Goal: Transaction & Acquisition: Purchase product/service

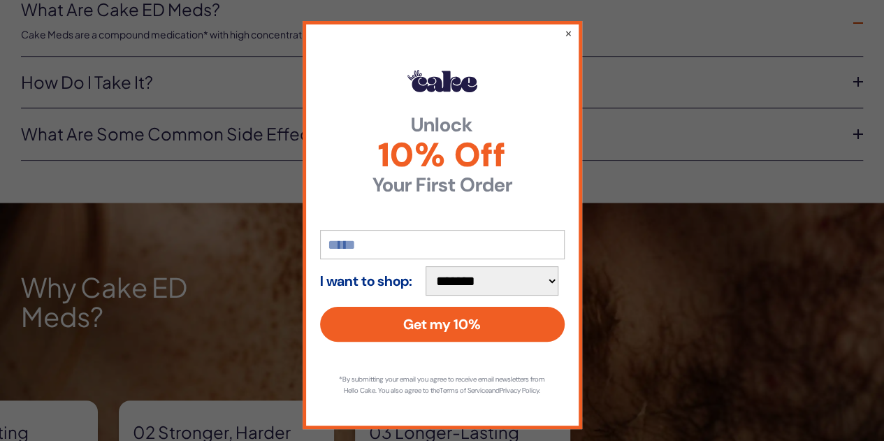
scroll to position [20, 0]
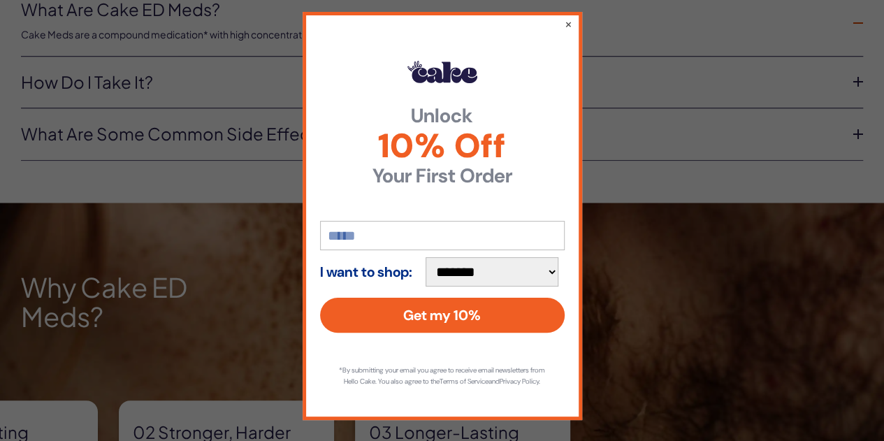
click at [401, 231] on input "email" at bounding box center [442, 235] width 245 height 29
type input "**********"
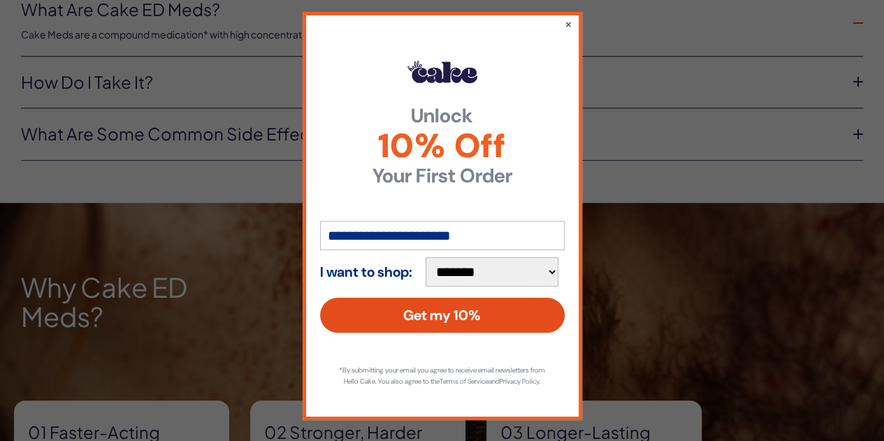
click at [432, 300] on button "Get my 10%" at bounding box center [442, 315] width 245 height 35
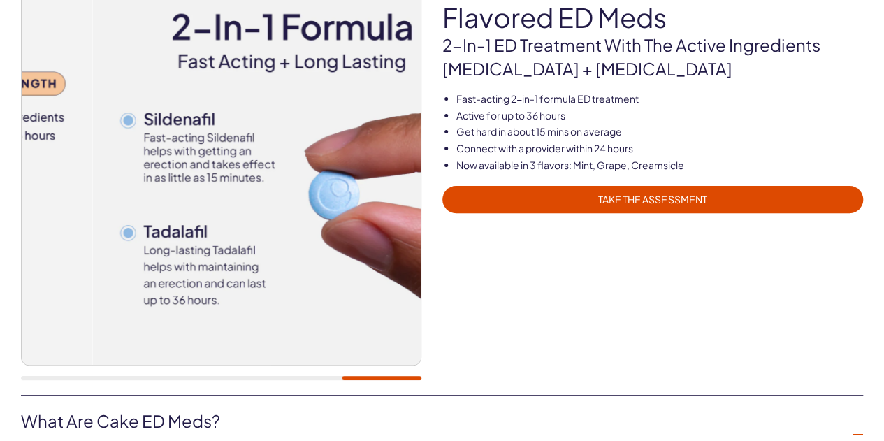
scroll to position [0, 0]
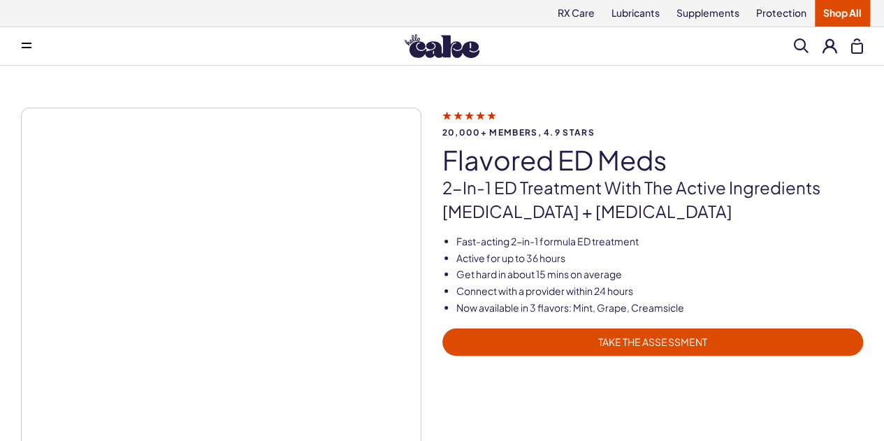
click at [676, 344] on span "TAKE THE ASSESSMENT" at bounding box center [653, 342] width 405 height 16
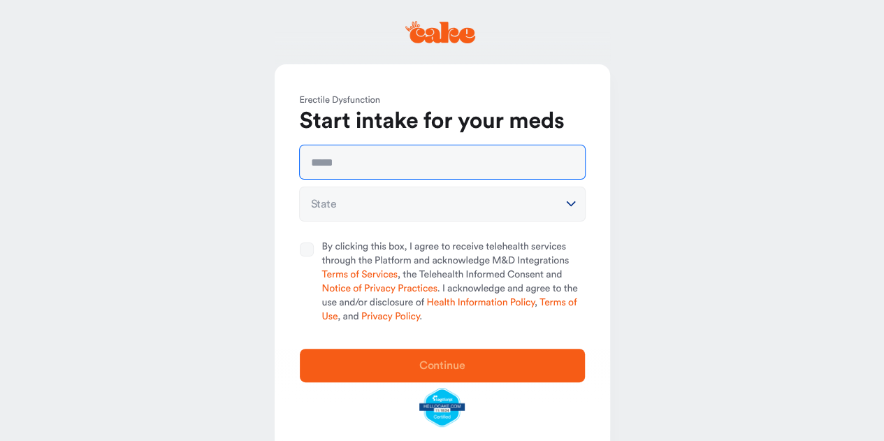
drag, startPoint x: 435, startPoint y: 170, endPoint x: 436, endPoint y: 179, distance: 9.1
click at [435, 170] on input "text" at bounding box center [442, 162] width 285 height 34
type input "**********"
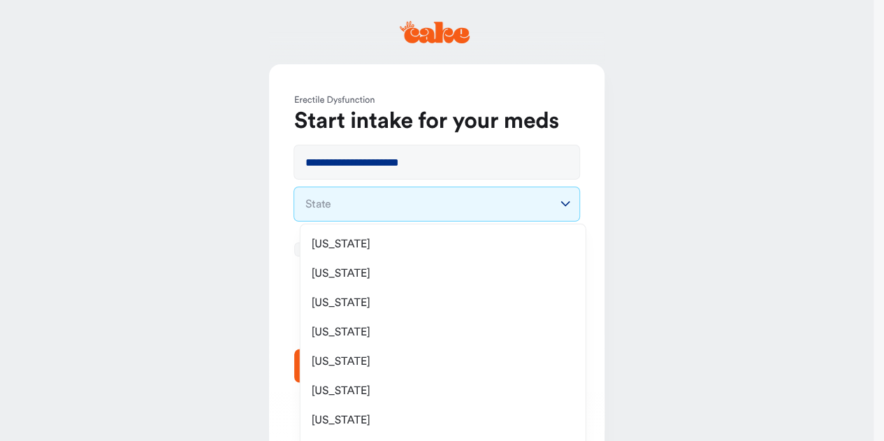
click at [433, 205] on html "**********" at bounding box center [442, 239] width 884 height 479
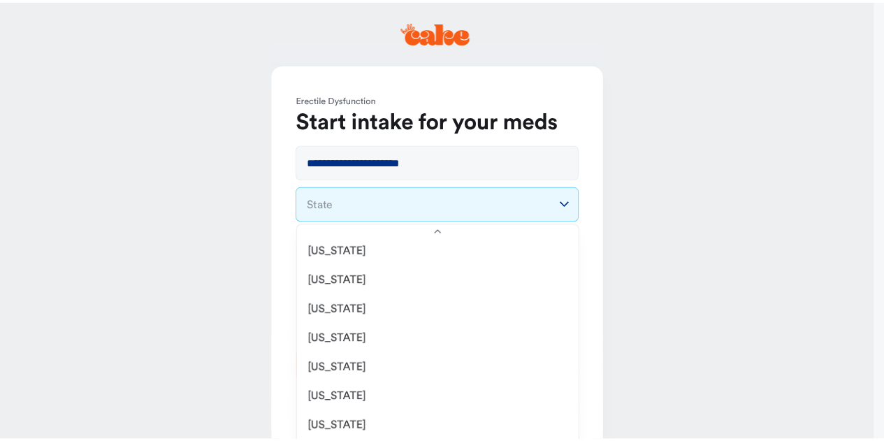
scroll to position [348, 0]
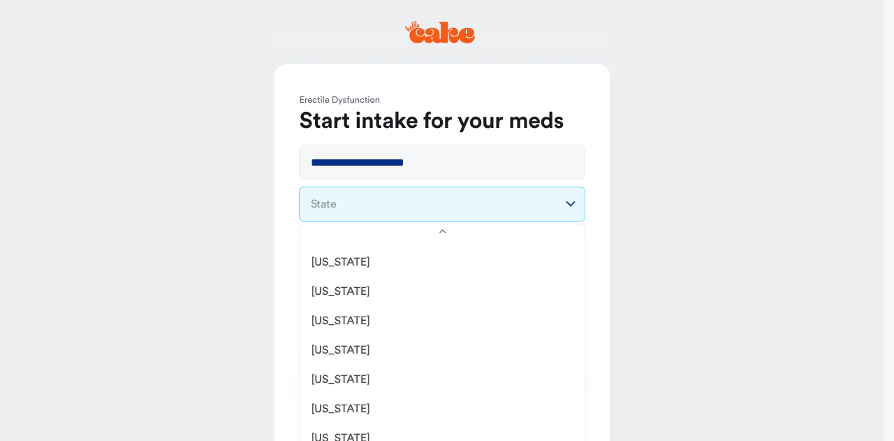
select select "**"
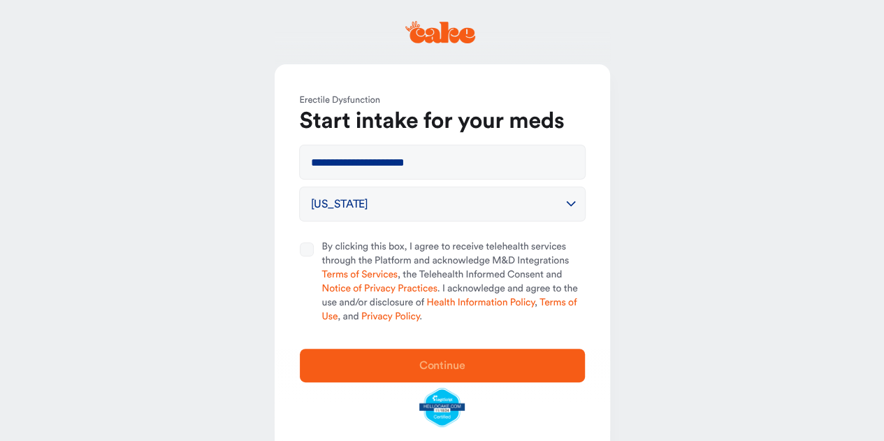
click at [309, 247] on button "By clicking this box, I agree to receive telehealth services through the Platfo…" at bounding box center [307, 249] width 14 height 14
click at [391, 368] on span "Continue" at bounding box center [442, 365] width 240 height 17
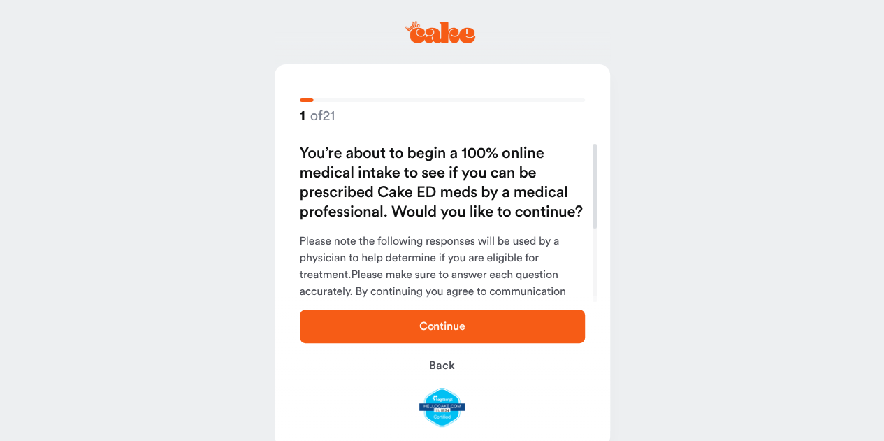
click at [390, 331] on span "Continue" at bounding box center [442, 326] width 240 height 17
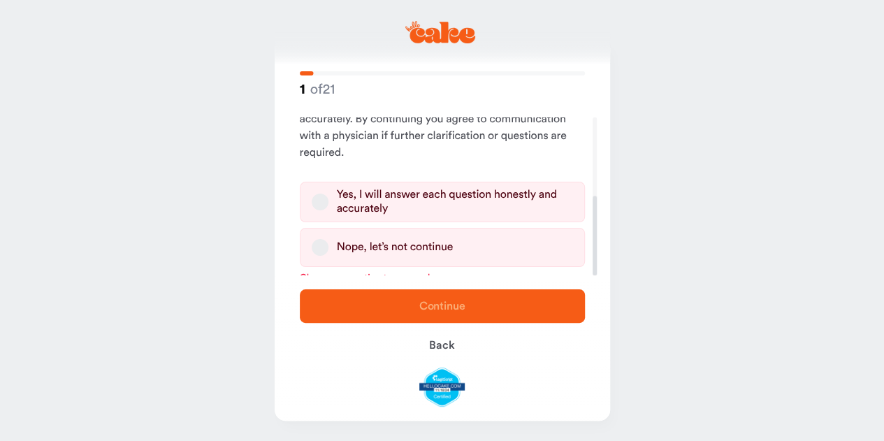
scroll to position [156, 0]
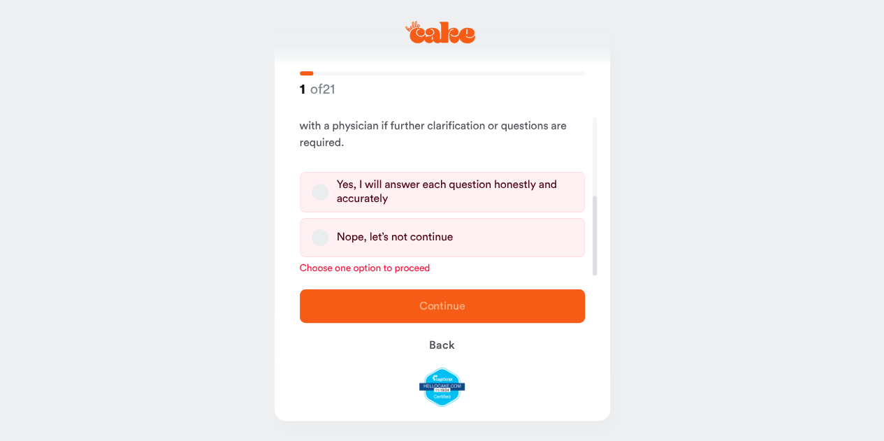
click at [447, 188] on div "Yes, I will answer each question honestly and accurately" at bounding box center [455, 192] width 236 height 28
click at [328, 188] on button "Yes, I will answer each question honestly and accurately" at bounding box center [320, 192] width 17 height 17
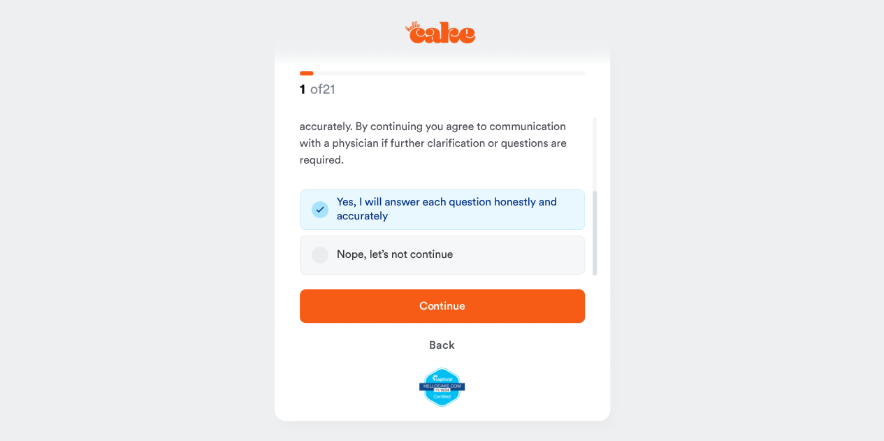
scroll to position [138, 0]
click at [423, 301] on span "Continue" at bounding box center [442, 305] width 46 height 11
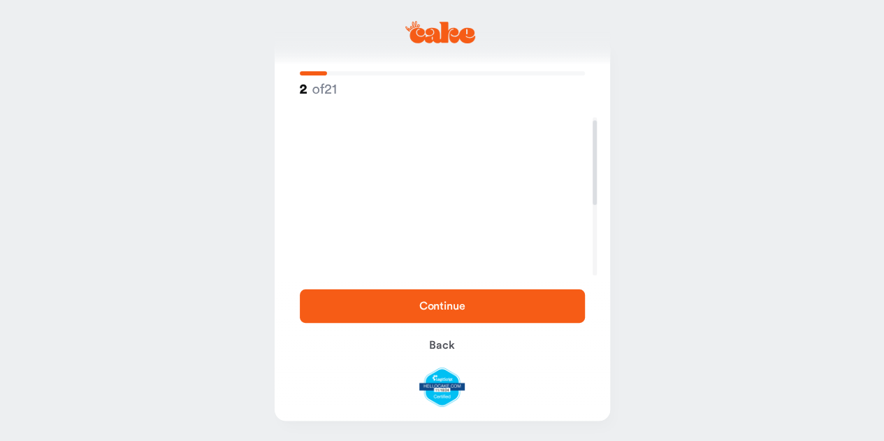
scroll to position [6, 0]
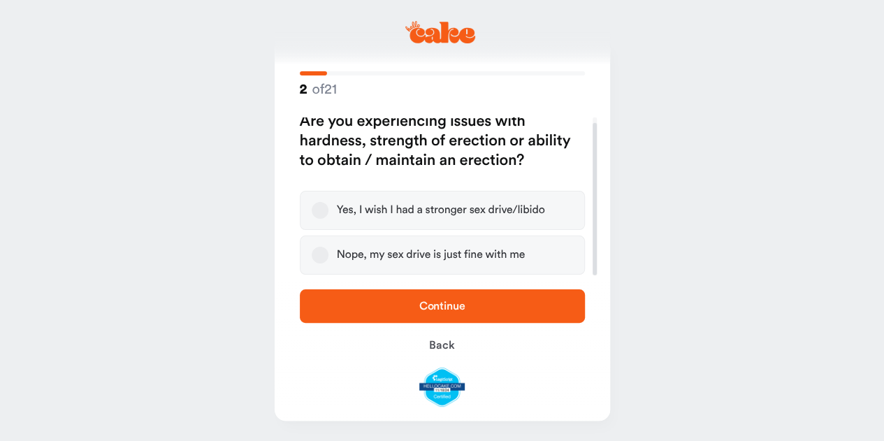
click at [362, 208] on div "Yes, I wish I had a stronger sex drive/libido" at bounding box center [441, 210] width 208 height 14
click at [328, 208] on button "Yes, I wish I had a stronger sex drive/libido" at bounding box center [320, 210] width 17 height 17
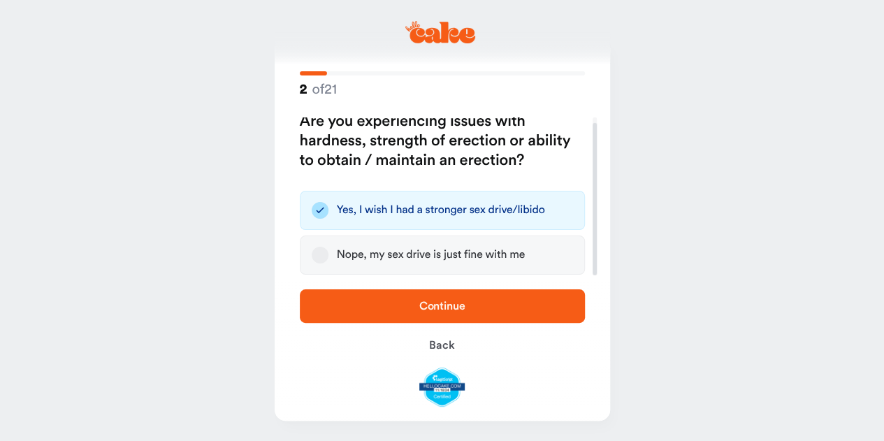
click at [393, 315] on button "Continue" at bounding box center [442, 306] width 285 height 34
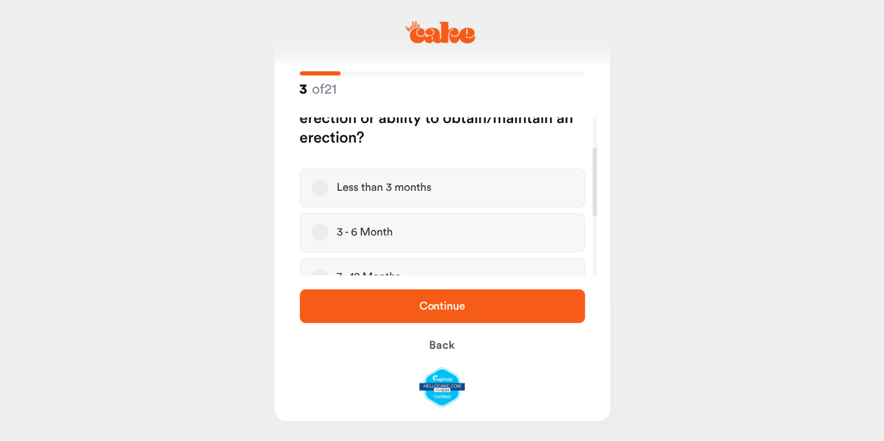
scroll to position [71, 0]
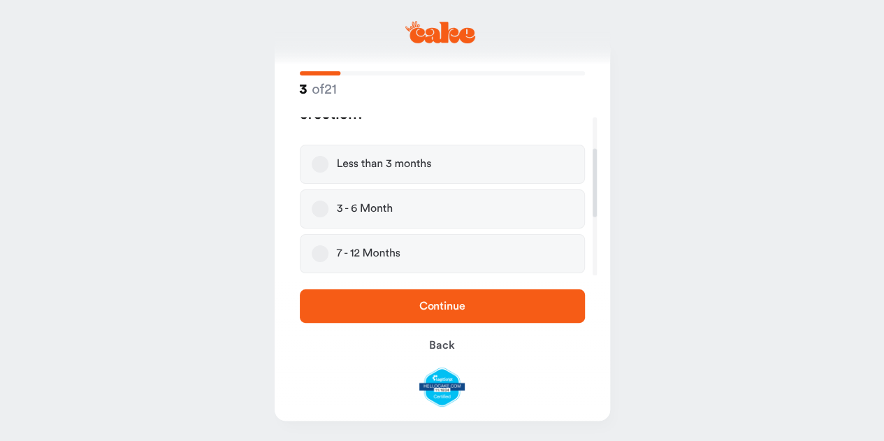
click at [373, 207] on div "3 - 6 Month" at bounding box center [365, 209] width 57 height 14
click at [328, 207] on button "3 - 6 Month" at bounding box center [320, 209] width 17 height 17
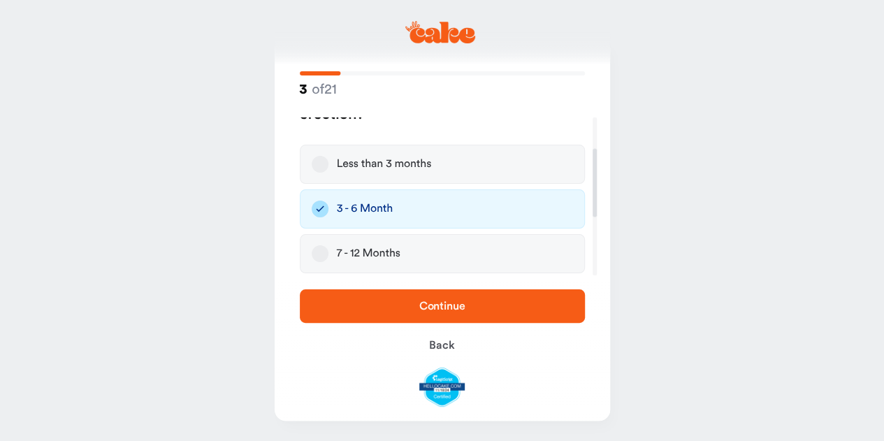
click at [396, 300] on span "Continue" at bounding box center [442, 306] width 240 height 17
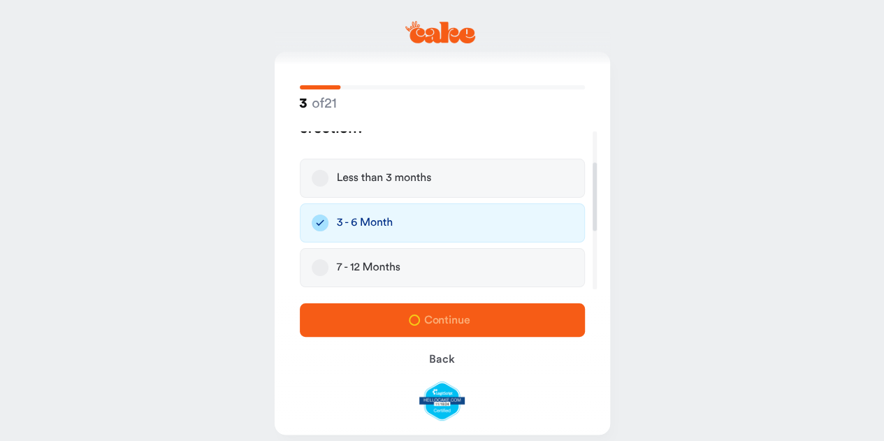
scroll to position [0, 0]
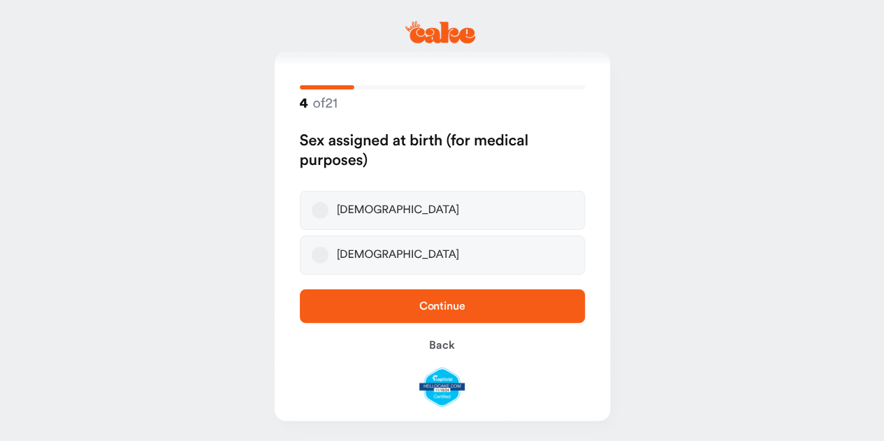
click at [355, 215] on div "Male" at bounding box center [398, 210] width 123 height 14
click at [328, 215] on button "Male" at bounding box center [320, 210] width 17 height 17
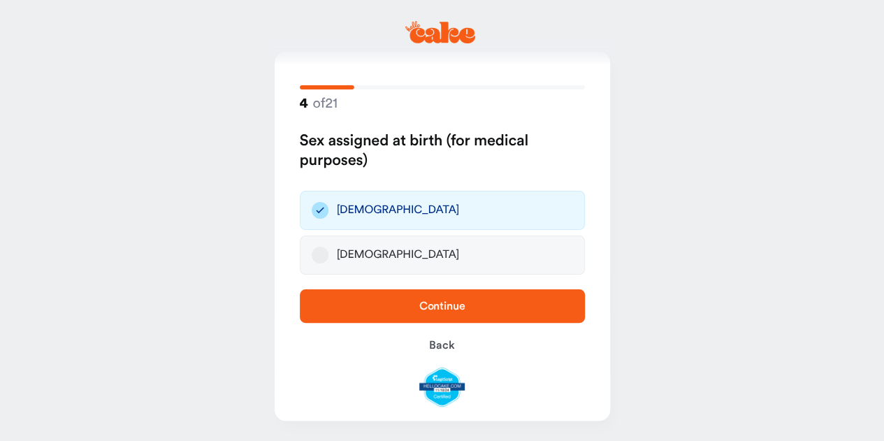
click at [389, 303] on span "Continue" at bounding box center [442, 306] width 240 height 17
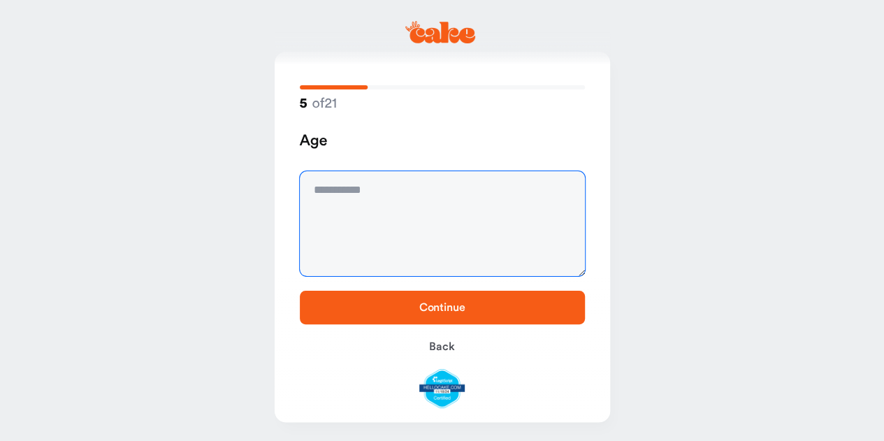
click at [372, 219] on textarea at bounding box center [442, 223] width 285 height 105
type textarea "**"
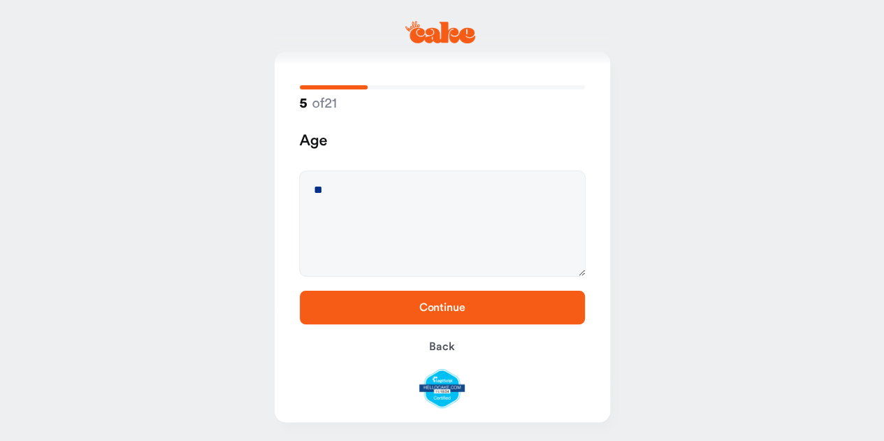
click at [377, 304] on span "Continue" at bounding box center [442, 307] width 240 height 17
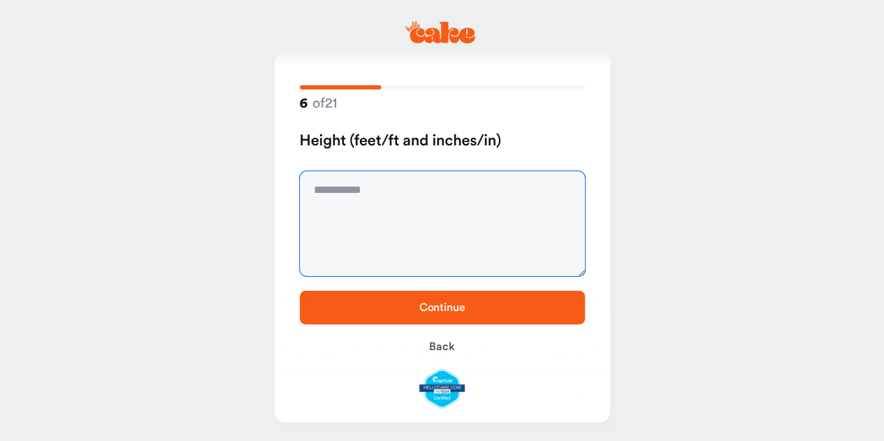
click at [347, 191] on textarea at bounding box center [442, 223] width 285 height 105
type textarea "*****"
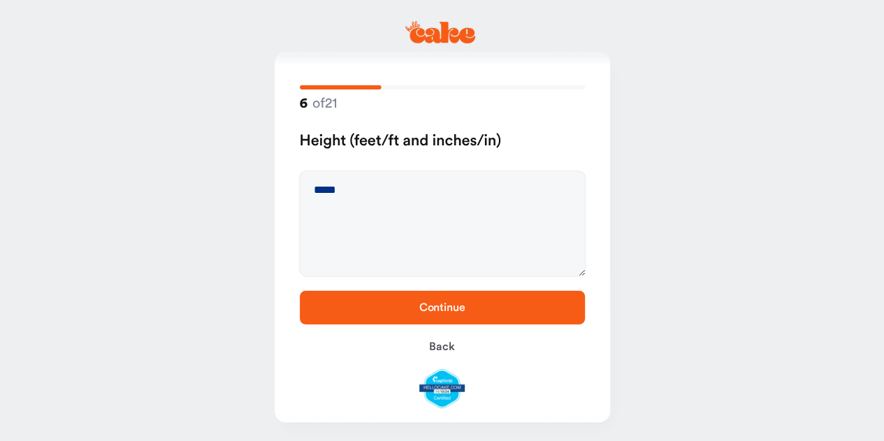
click at [382, 308] on span "Continue" at bounding box center [442, 307] width 240 height 17
click at [425, 339] on button "Back" at bounding box center [442, 347] width 285 height 34
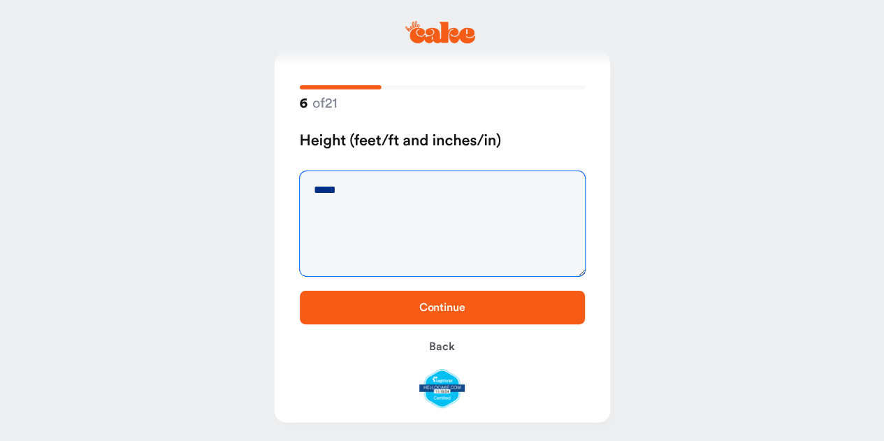
click at [341, 188] on textarea "*****" at bounding box center [442, 223] width 285 height 105
type textarea "*****"
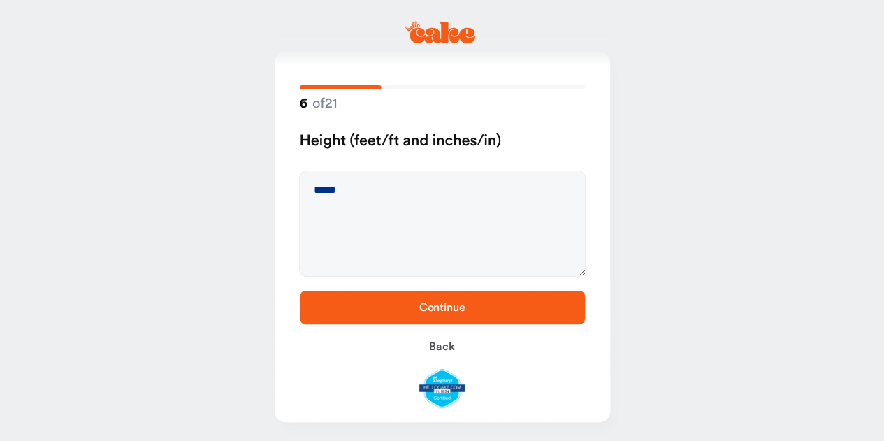
click at [427, 310] on span "Continue" at bounding box center [442, 307] width 46 height 11
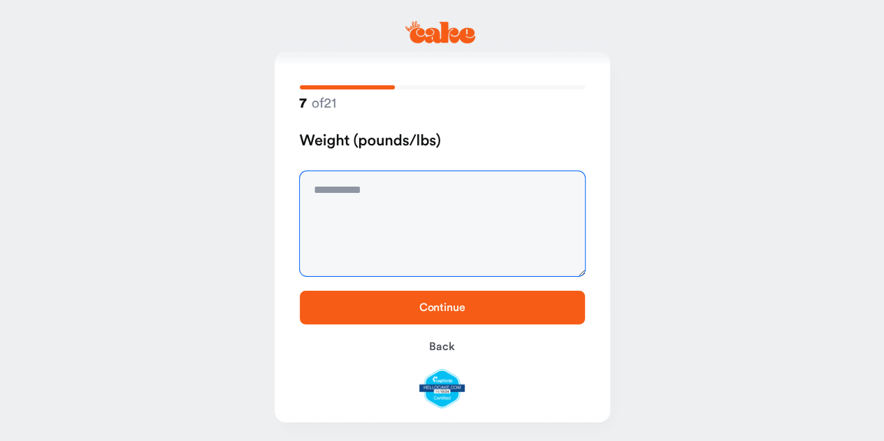
click at [352, 191] on textarea at bounding box center [442, 223] width 285 height 105
type textarea "***"
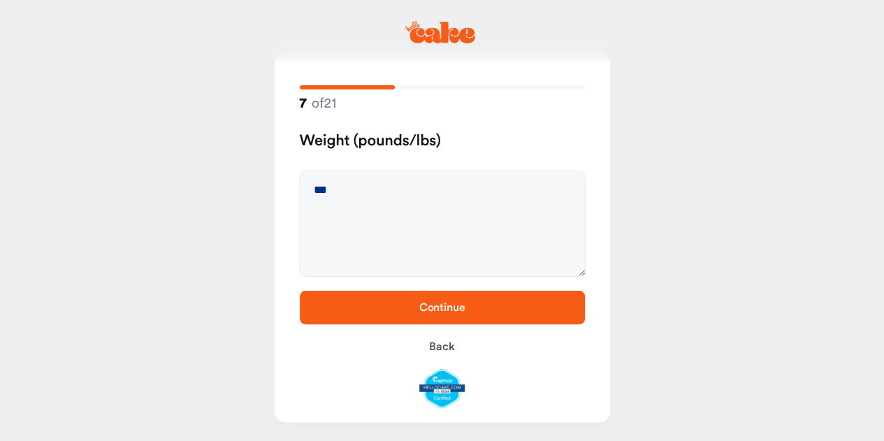
click at [353, 303] on span "Continue" at bounding box center [442, 307] width 240 height 17
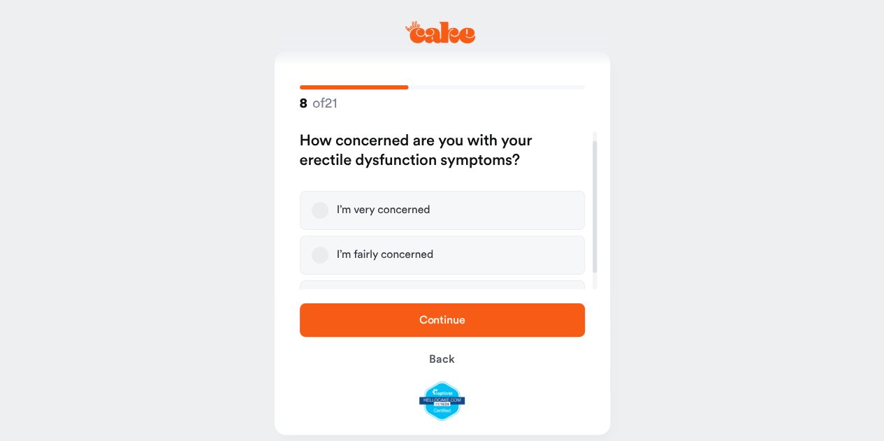
scroll to position [31, 0]
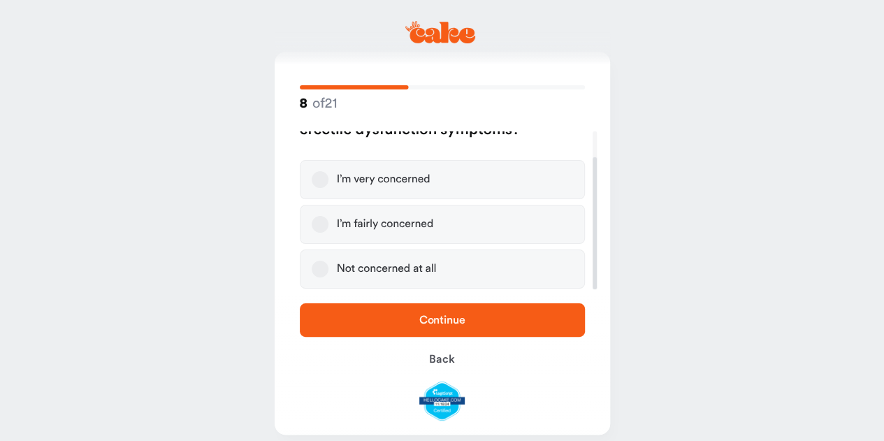
click at [320, 231] on button "I’m fairly concerned" at bounding box center [320, 224] width 17 height 17
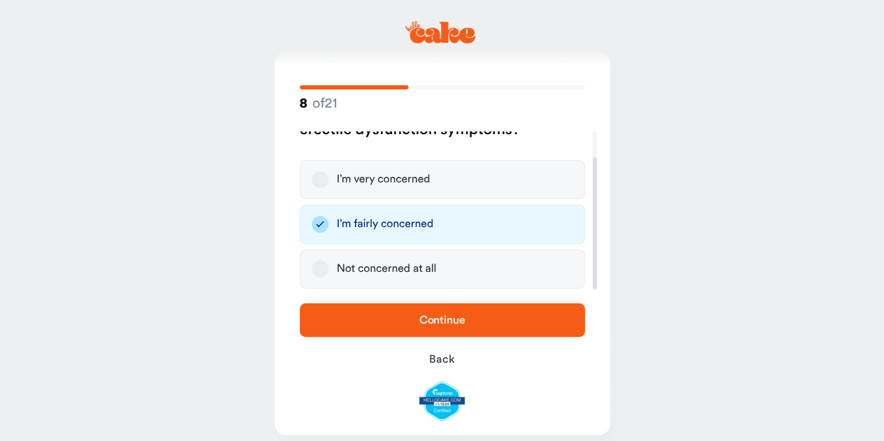
click at [366, 324] on span "Continue" at bounding box center [442, 320] width 240 height 17
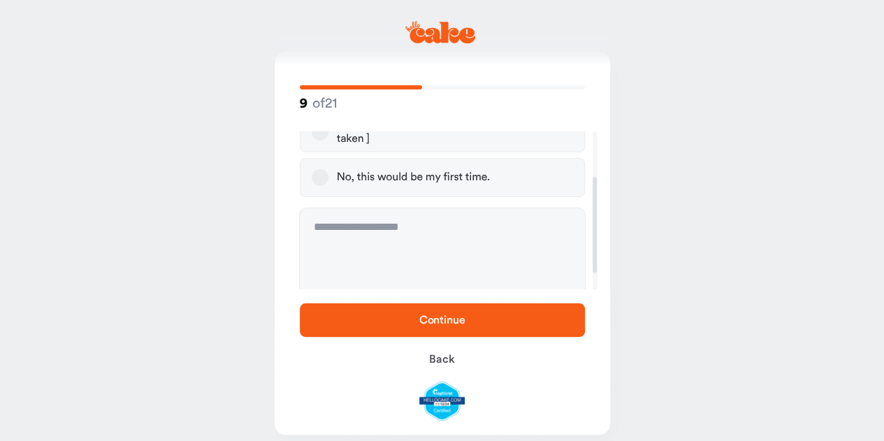
scroll to position [81, 0]
click at [344, 178] on div "No, this would be my first time." at bounding box center [414, 175] width 154 height 14
click at [328, 178] on button "No, this would be my first time." at bounding box center [320, 175] width 17 height 17
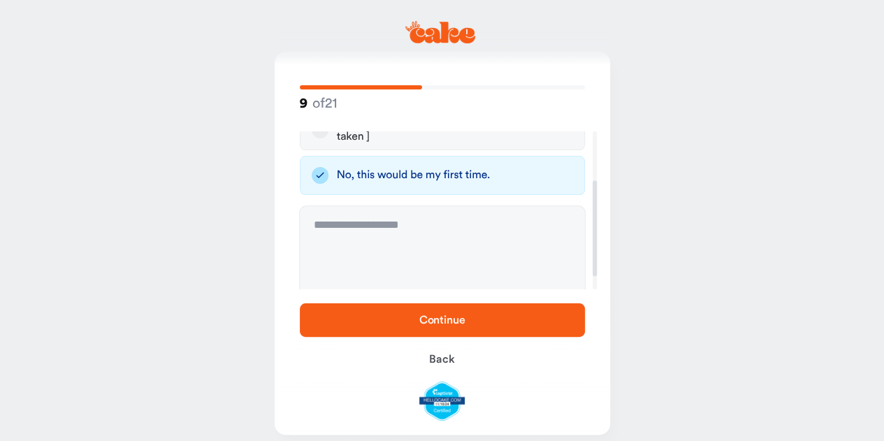
click at [367, 320] on span "Continue" at bounding box center [442, 320] width 240 height 17
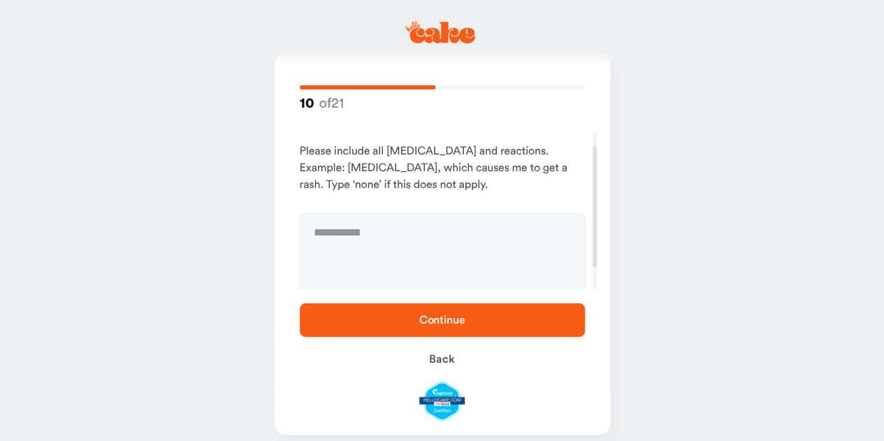
scroll to position [0, 0]
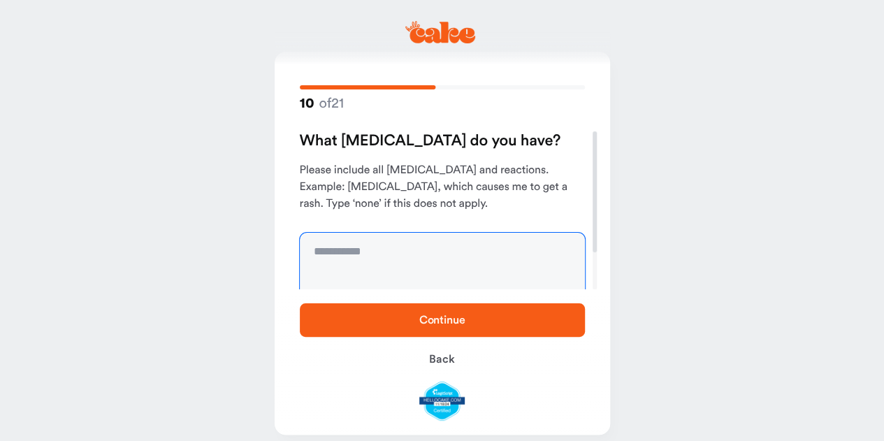
click at [387, 252] on textarea at bounding box center [442, 285] width 285 height 105
type textarea "****"
click at [400, 318] on span "Continue" at bounding box center [442, 320] width 240 height 17
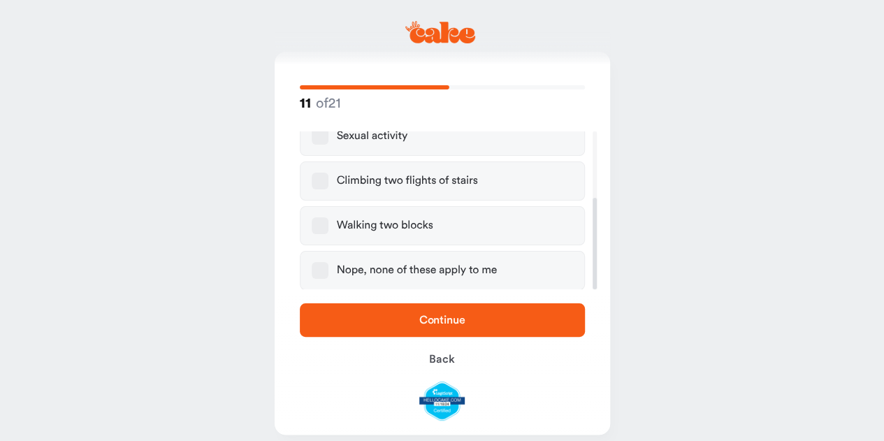
scroll to position [115, 0]
click at [365, 259] on label "Nope, none of these apply to me" at bounding box center [442, 268] width 285 height 39
click at [328, 261] on button "Nope, none of these apply to me" at bounding box center [320, 269] width 17 height 17
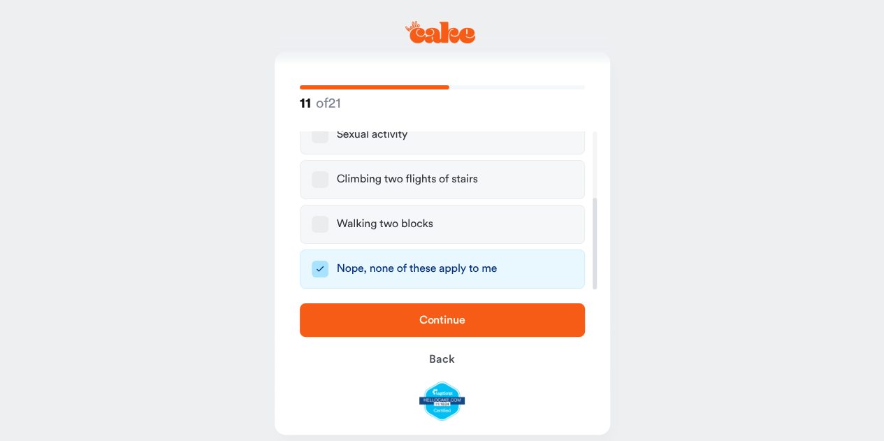
click at [394, 317] on span "Continue" at bounding box center [442, 320] width 240 height 17
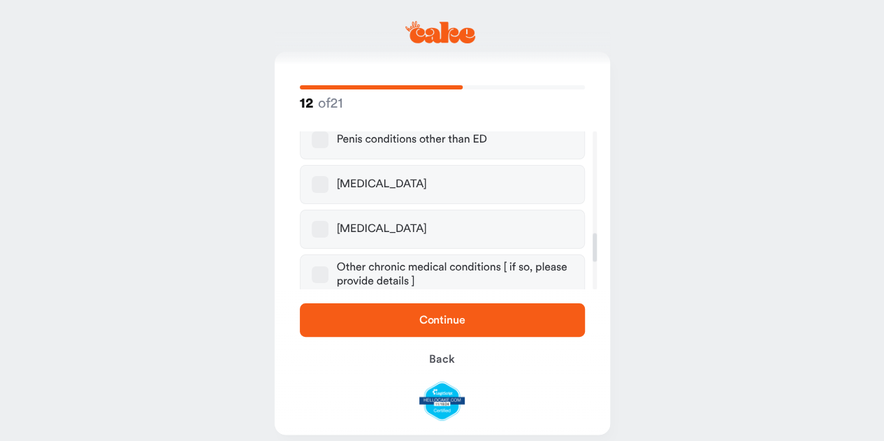
scroll to position [556, 0]
click at [366, 222] on div "High blood pressure" at bounding box center [382, 229] width 90 height 14
click at [328, 220] on button "High blood pressure" at bounding box center [320, 228] width 17 height 17
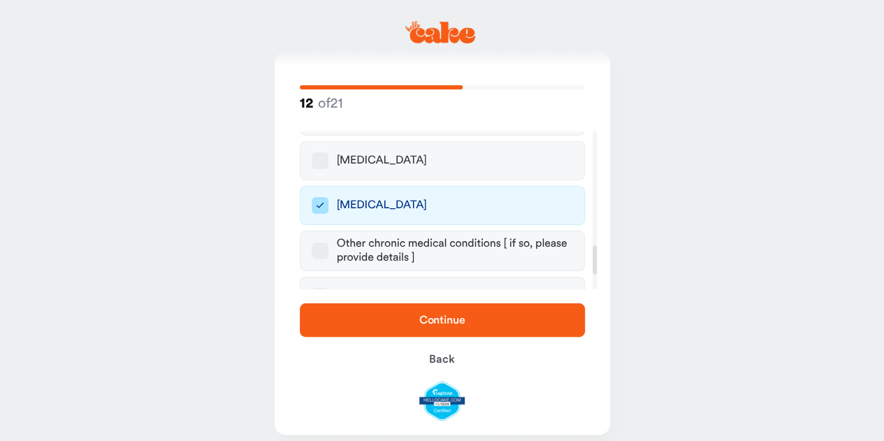
scroll to position [706, 0]
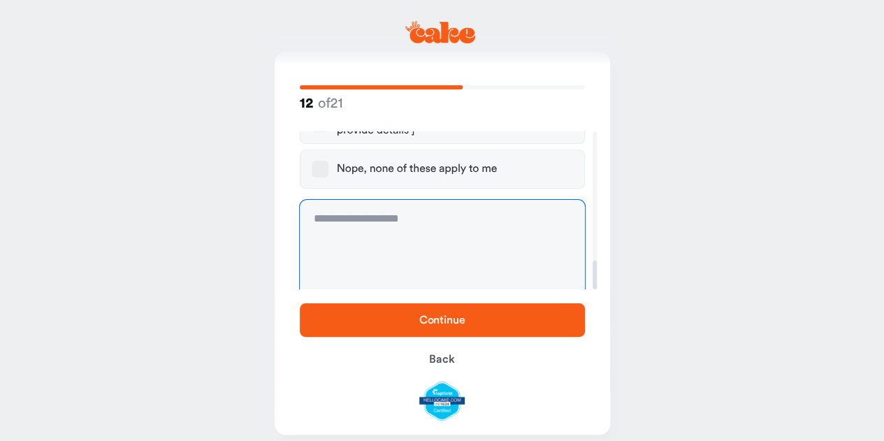
click at [366, 208] on textarea at bounding box center [442, 252] width 285 height 105
type textarea "**********"
click at [432, 323] on span "Continue" at bounding box center [442, 319] width 46 height 11
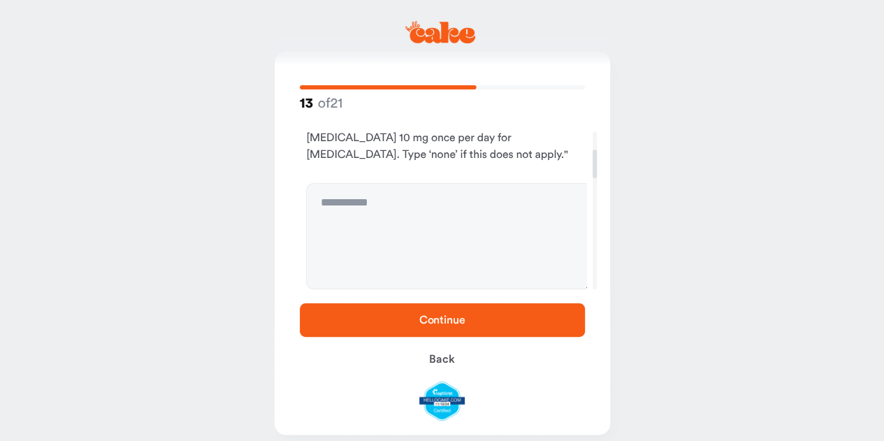
scroll to position [99, 0]
click at [404, 317] on span "Continue" at bounding box center [442, 320] width 240 height 17
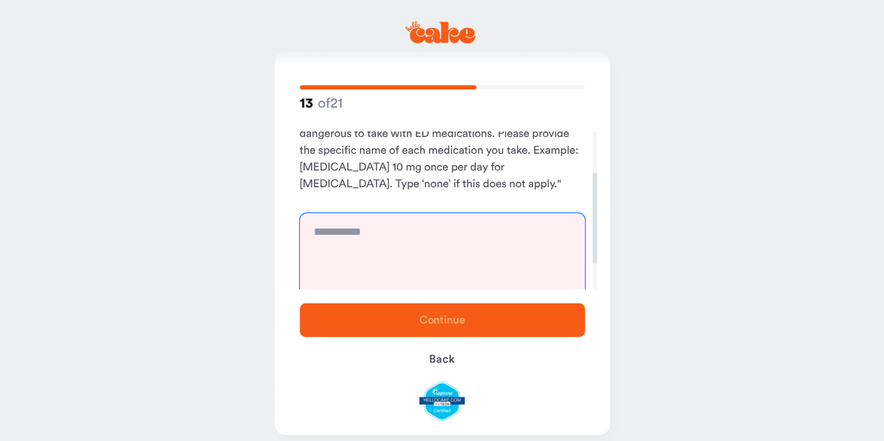
scroll to position [72, 0]
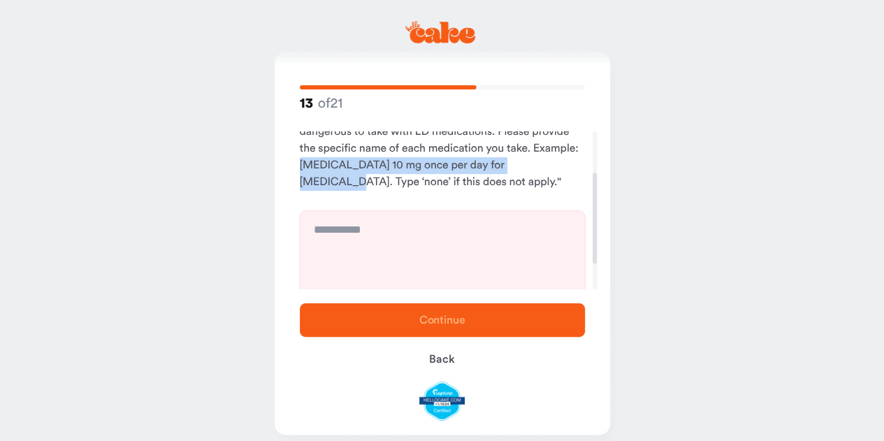
drag, startPoint x: 299, startPoint y: 166, endPoint x: 535, endPoint y: 164, distance: 235.5
click at [535, 164] on p "Please include both prescription and over-the-counter medications you take regu…" at bounding box center [442, 140] width 285 height 101
copy p "Lisinopril 10 mg once per day for blood pressure"
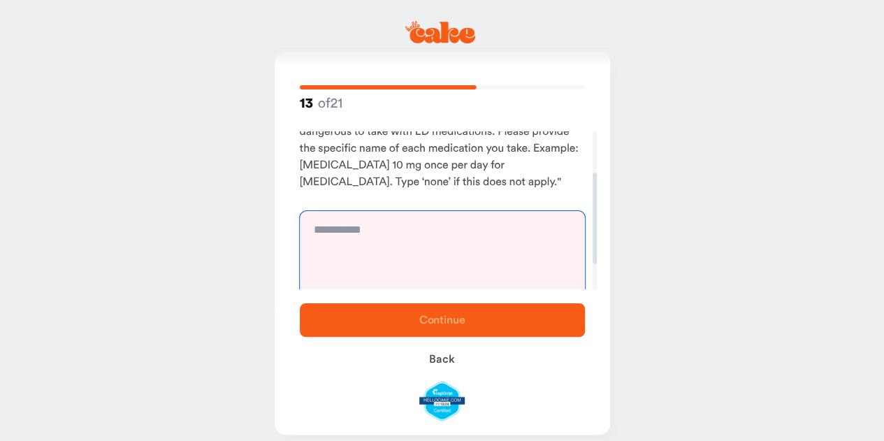
click at [437, 226] on textarea at bounding box center [442, 263] width 285 height 105
paste textarea "**********"
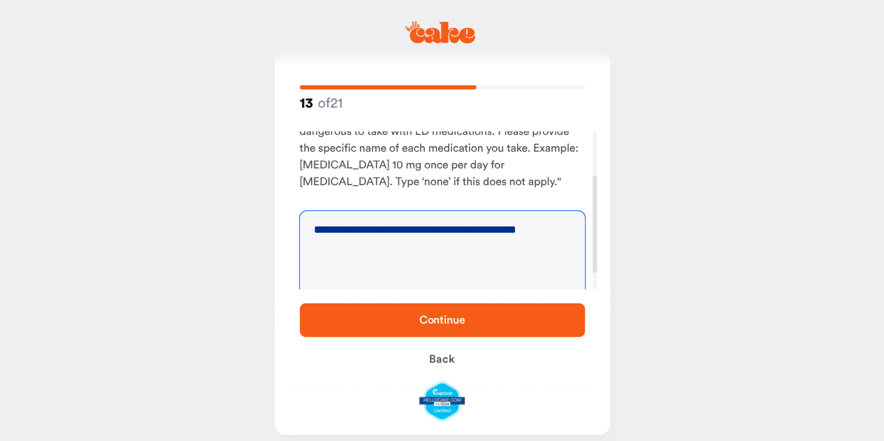
click at [365, 228] on textarea "**********" at bounding box center [442, 263] width 285 height 105
click at [553, 231] on textarea "**********" at bounding box center [442, 263] width 285 height 105
type textarea "**********"
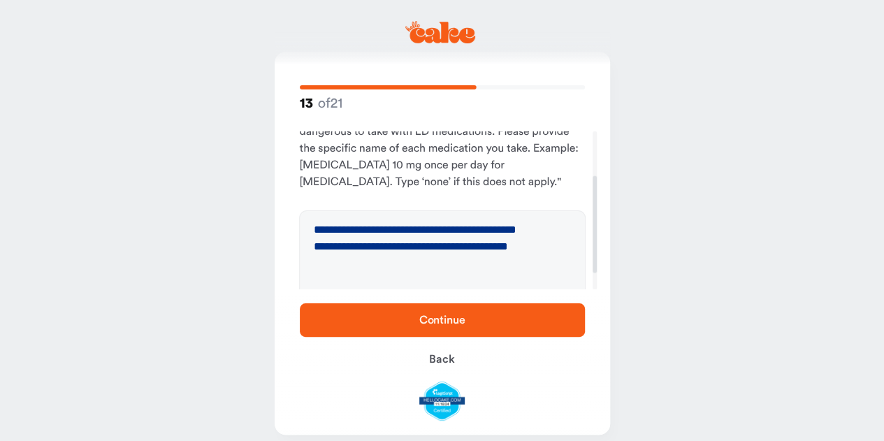
click at [494, 327] on span "Continue" at bounding box center [442, 320] width 240 height 17
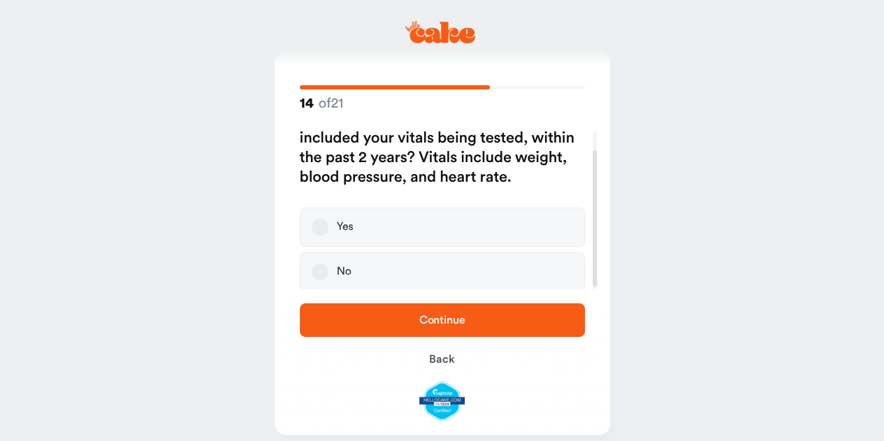
scroll to position [25, 0]
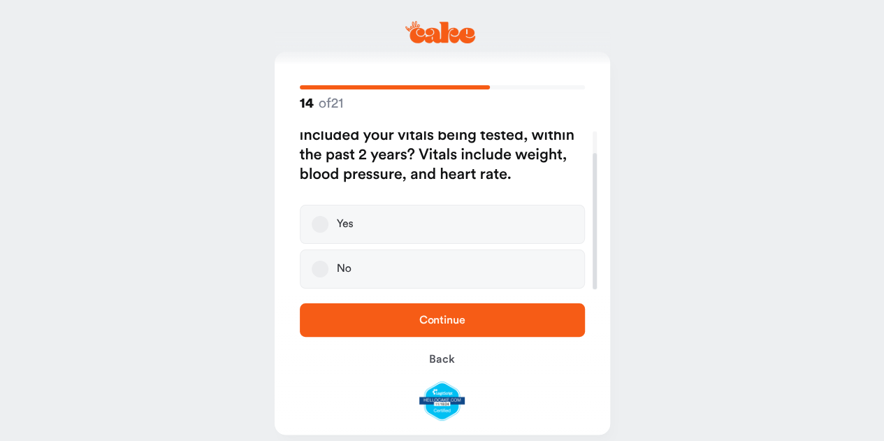
click at [373, 223] on label "Yes" at bounding box center [442, 224] width 285 height 39
click at [328, 223] on button "Yes" at bounding box center [320, 224] width 17 height 17
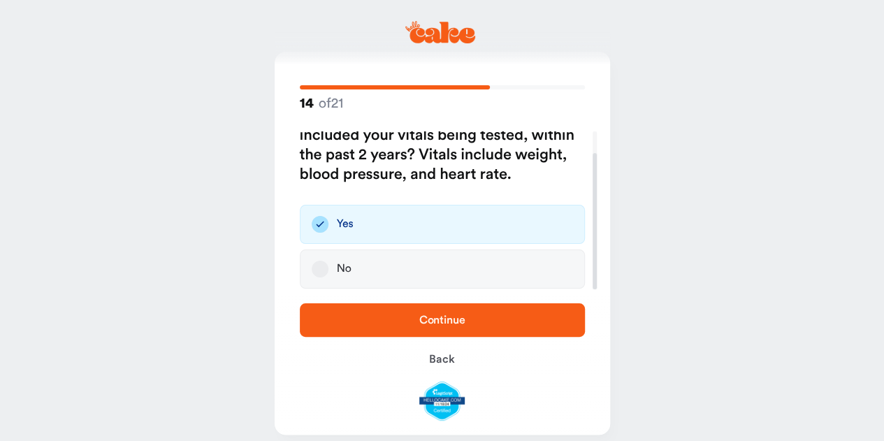
click at [391, 312] on span "Continue" at bounding box center [442, 320] width 240 height 17
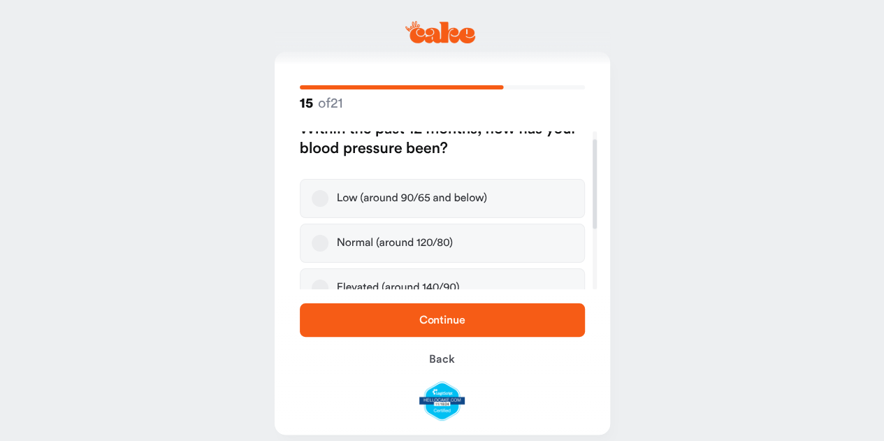
scroll to position [15, 0]
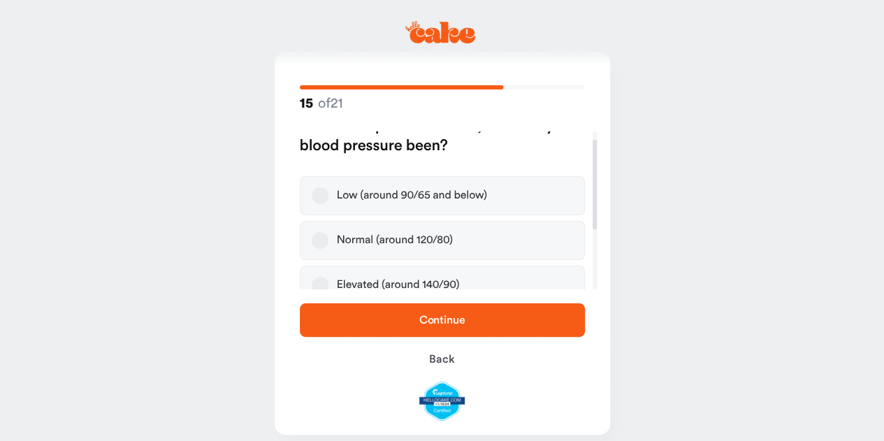
click at [393, 242] on div "Normal (around 120/80)" at bounding box center [395, 240] width 116 height 14
click at [328, 242] on button "Normal (around 120/80)" at bounding box center [320, 240] width 17 height 17
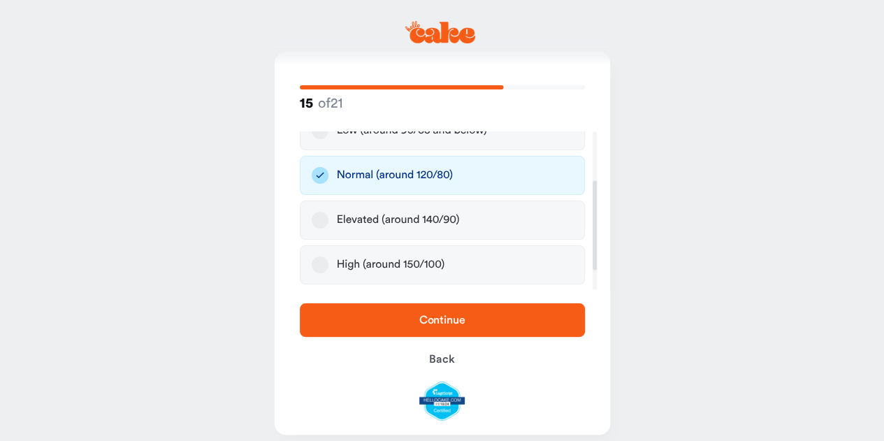
scroll to position [88, 0]
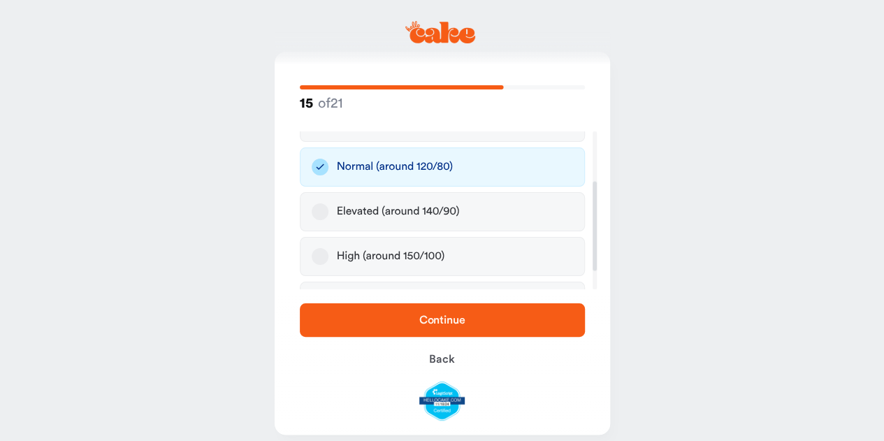
click at [390, 316] on span "Continue" at bounding box center [442, 320] width 240 height 17
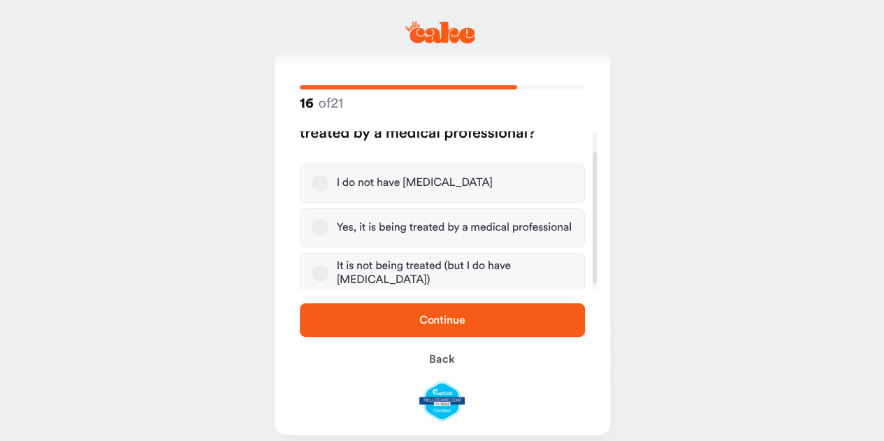
scroll to position [31, 0]
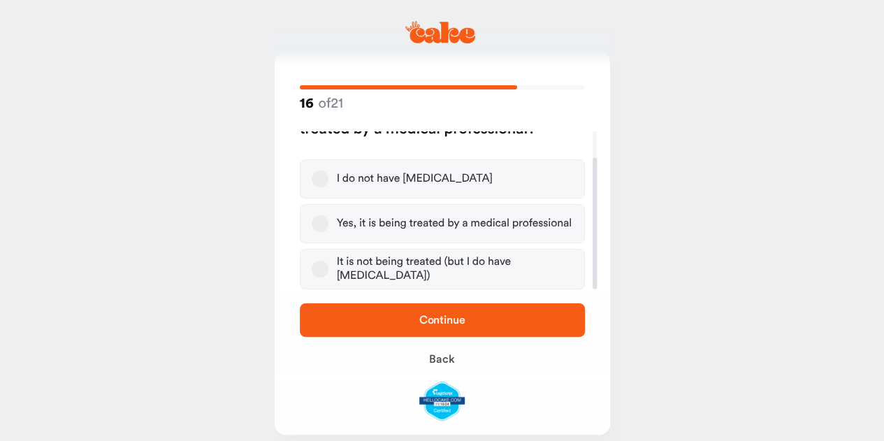
click at [391, 223] on div "Yes, it is being treated by a medical professional" at bounding box center [454, 224] width 235 height 14
click at [328, 223] on button "Yes, it is being treated by a medical professional" at bounding box center [320, 223] width 17 height 17
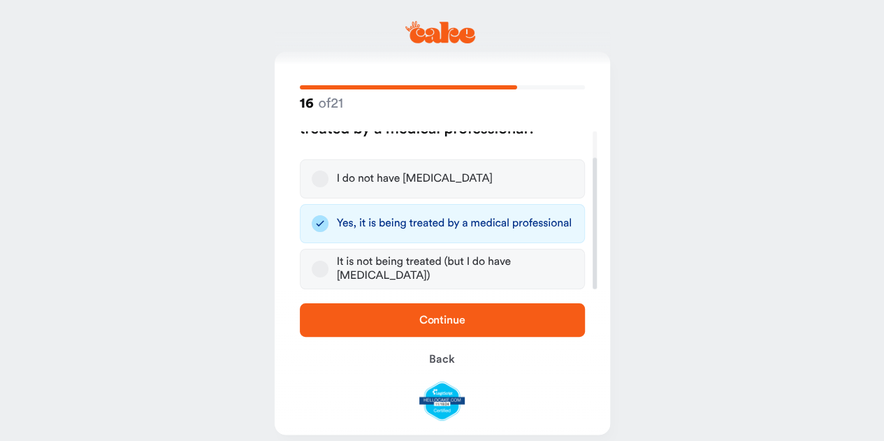
scroll to position [27, 0]
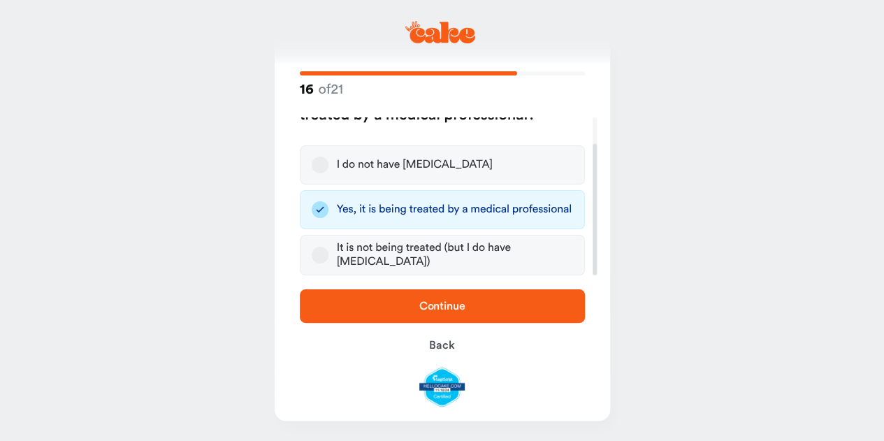
click at [386, 298] on span "Continue" at bounding box center [442, 306] width 240 height 17
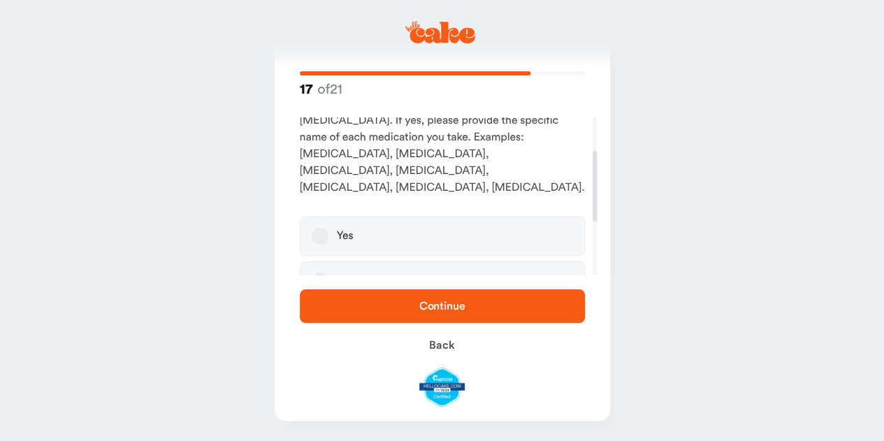
scroll to position [75, 0]
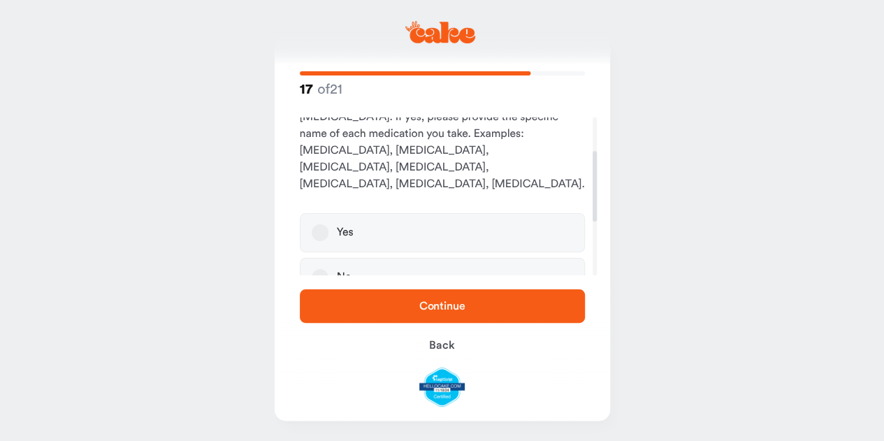
click at [372, 258] on label "No" at bounding box center [442, 277] width 285 height 39
click at [328, 269] on button "No" at bounding box center [320, 277] width 17 height 17
click at [382, 303] on span "Continue" at bounding box center [442, 306] width 240 height 17
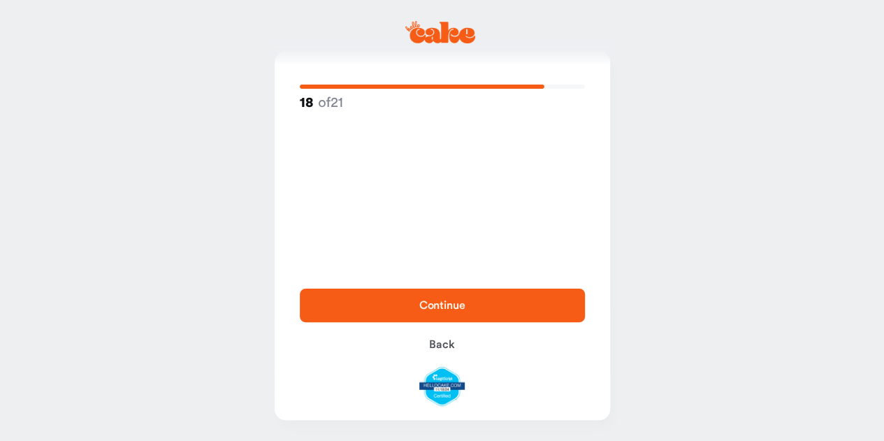
scroll to position [0, 0]
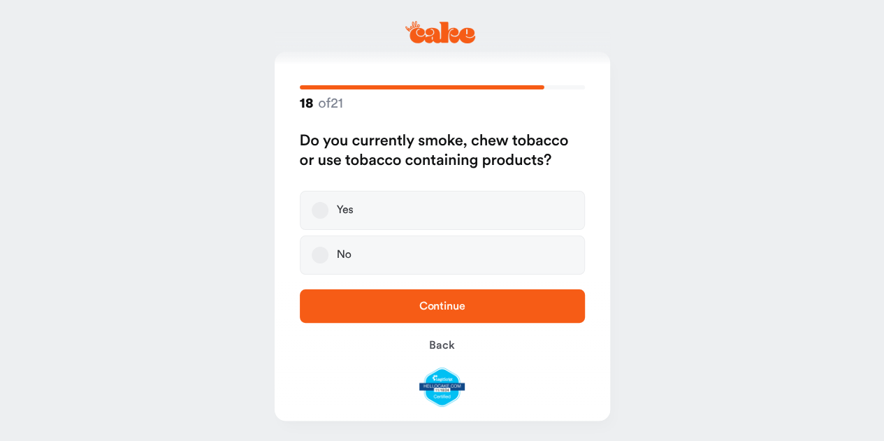
click at [370, 254] on label "No" at bounding box center [442, 254] width 285 height 39
click at [328, 254] on button "No" at bounding box center [320, 255] width 17 height 17
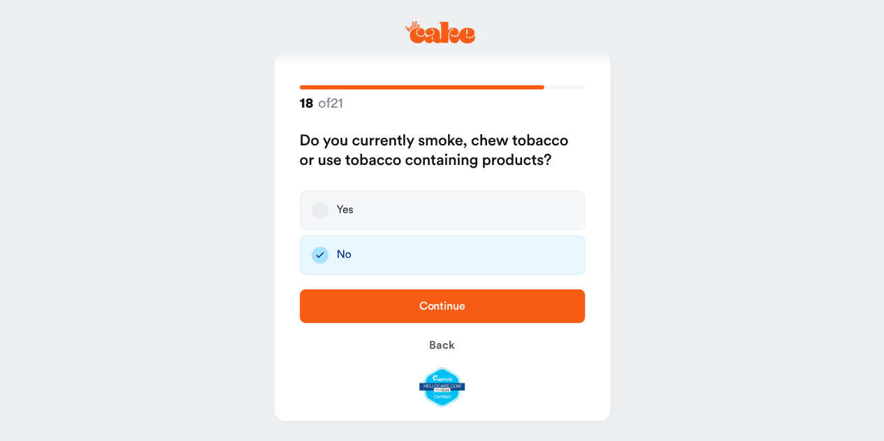
click at [382, 300] on span "Continue" at bounding box center [442, 306] width 240 height 17
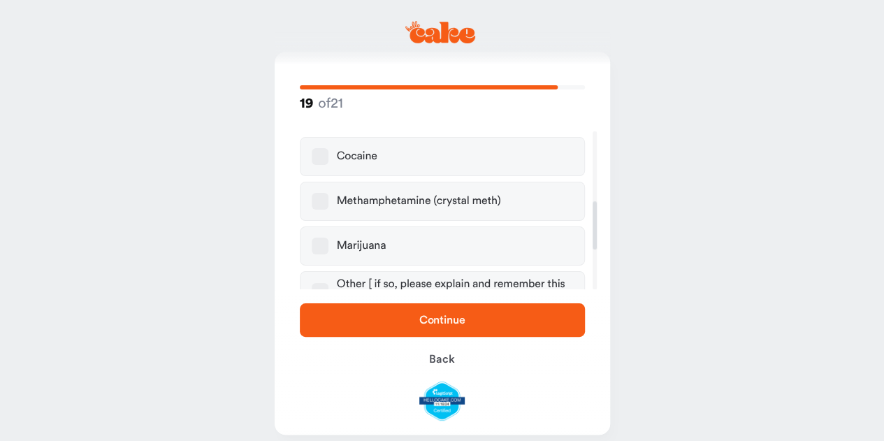
scroll to position [232, 0]
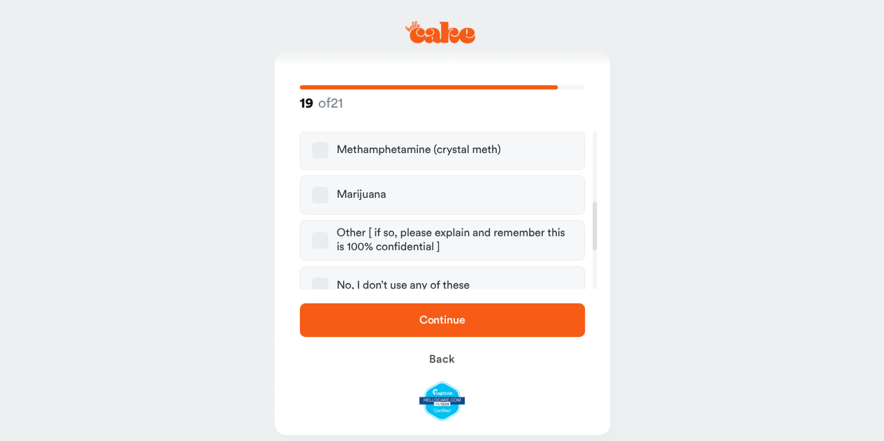
click at [370, 198] on div "Marijuana" at bounding box center [362, 195] width 50 height 14
click at [328, 198] on button "Marijuana" at bounding box center [320, 195] width 17 height 17
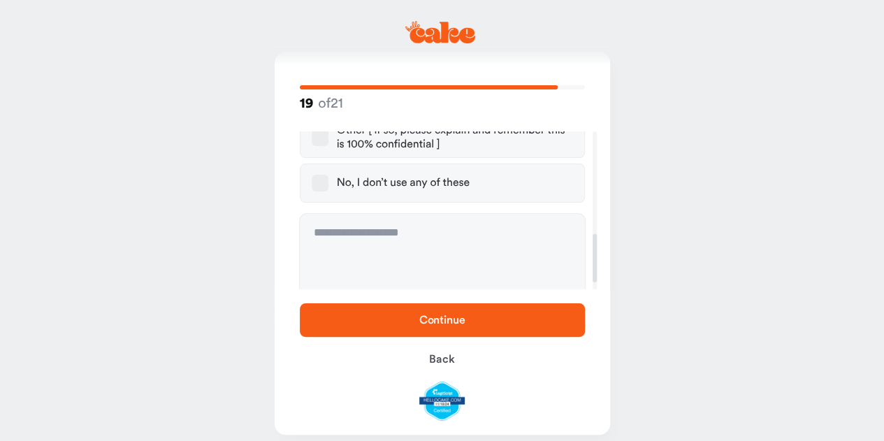
scroll to position [338, 0]
click at [397, 321] on span "Continue" at bounding box center [442, 320] width 240 height 17
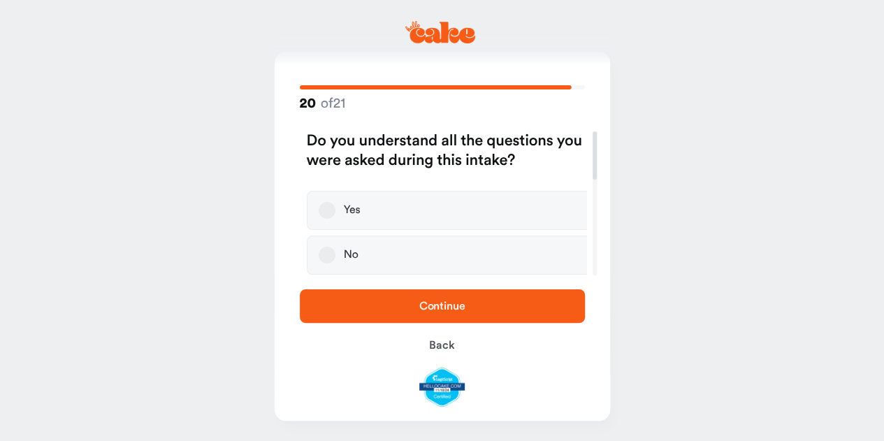
scroll to position [0, 0]
click at [347, 205] on div "Yes" at bounding box center [345, 210] width 17 height 14
click at [328, 205] on button "Yes" at bounding box center [320, 210] width 17 height 17
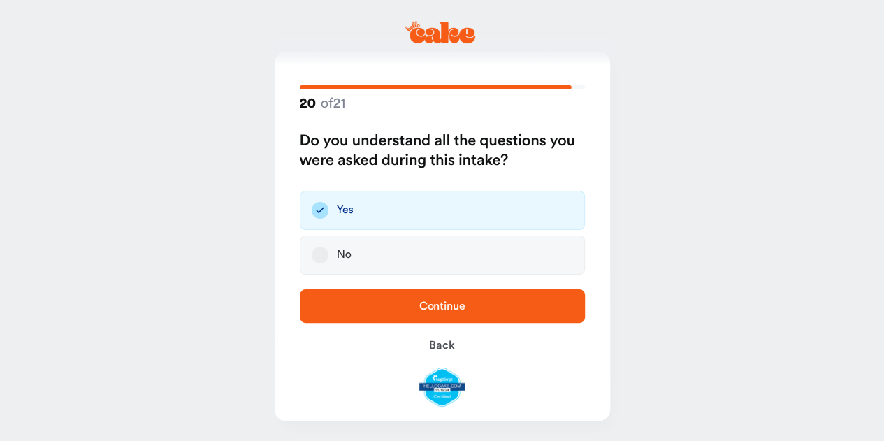
click at [393, 308] on span "Continue" at bounding box center [442, 306] width 240 height 17
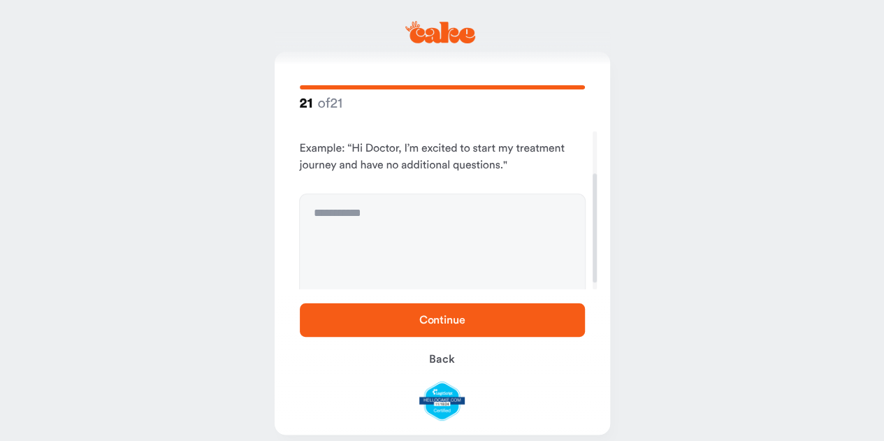
scroll to position [71, 0]
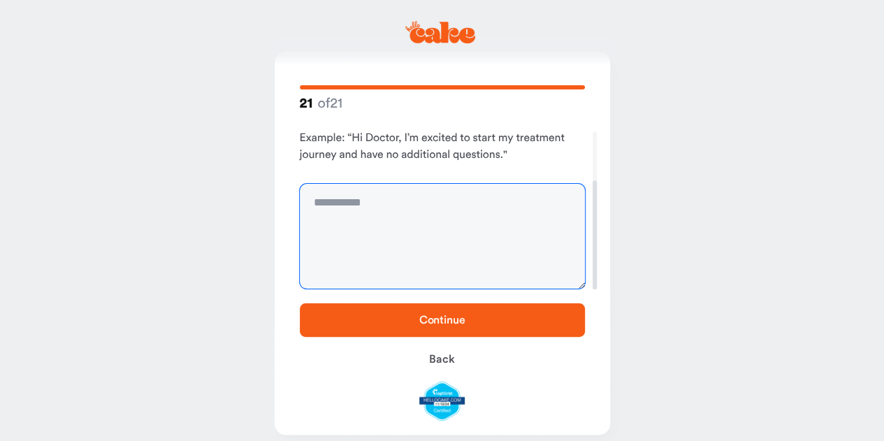
click at [378, 210] on textarea at bounding box center [442, 236] width 285 height 105
type textarea "**********"
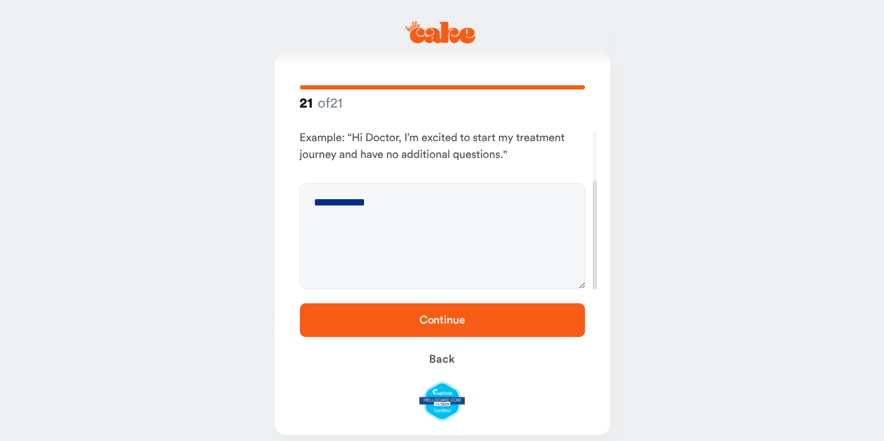
click at [383, 317] on span "Continue" at bounding box center [442, 320] width 240 height 17
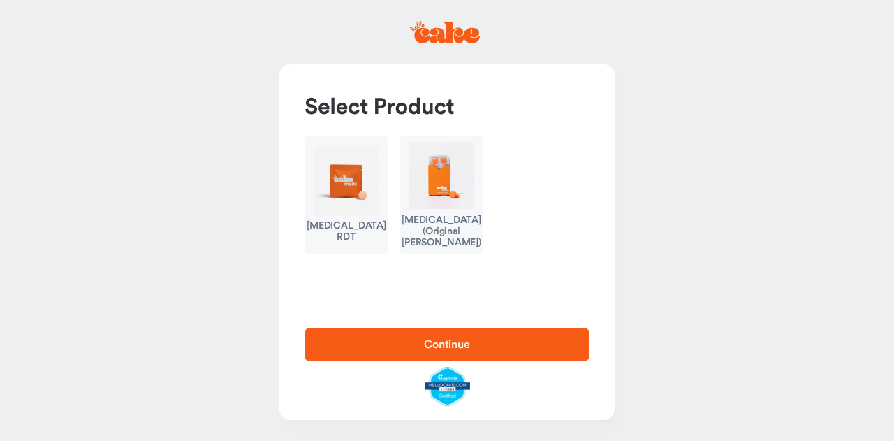
click at [342, 187] on img "button" at bounding box center [347, 180] width 66 height 67
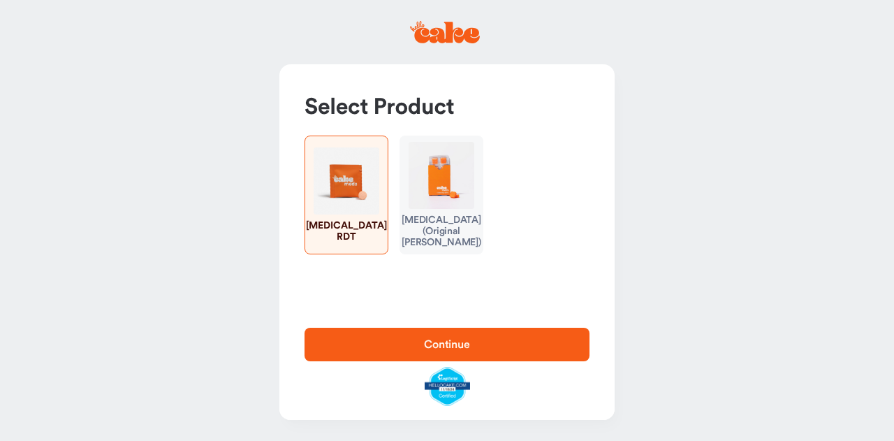
click at [423, 338] on span "Continue" at bounding box center [447, 344] width 240 height 17
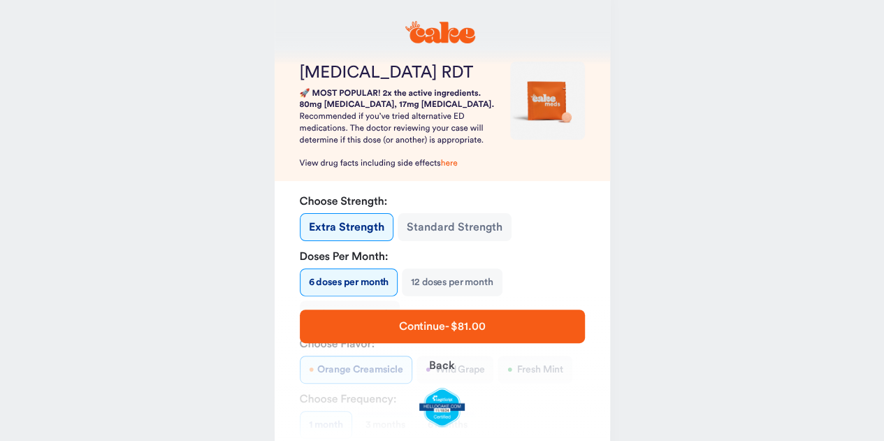
scroll to position [88, 0]
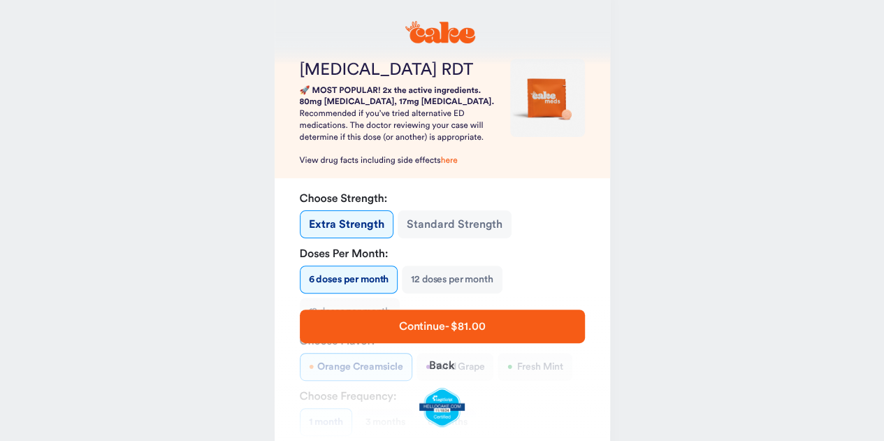
click at [435, 226] on button "Standard Strength" at bounding box center [455, 224] width 114 height 28
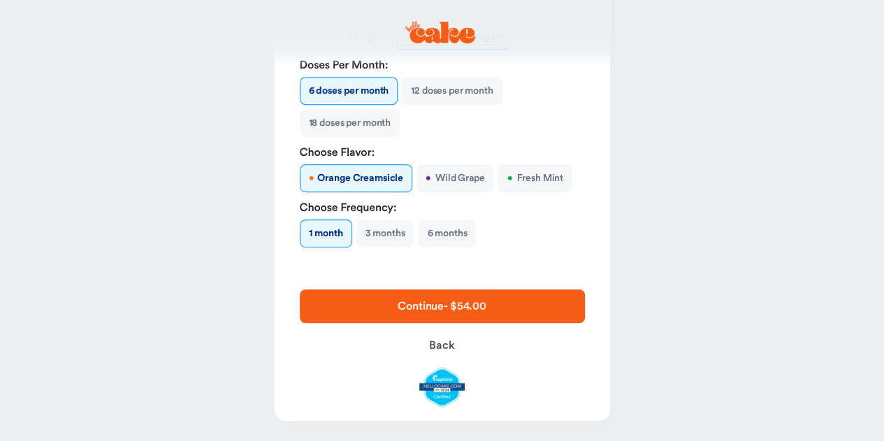
scroll to position [277, 0]
click at [379, 228] on button "3 months" at bounding box center [385, 233] width 58 height 28
click at [342, 234] on button "1 month" at bounding box center [326, 233] width 52 height 28
click at [419, 309] on span "Continue - $54.00" at bounding box center [442, 305] width 88 height 11
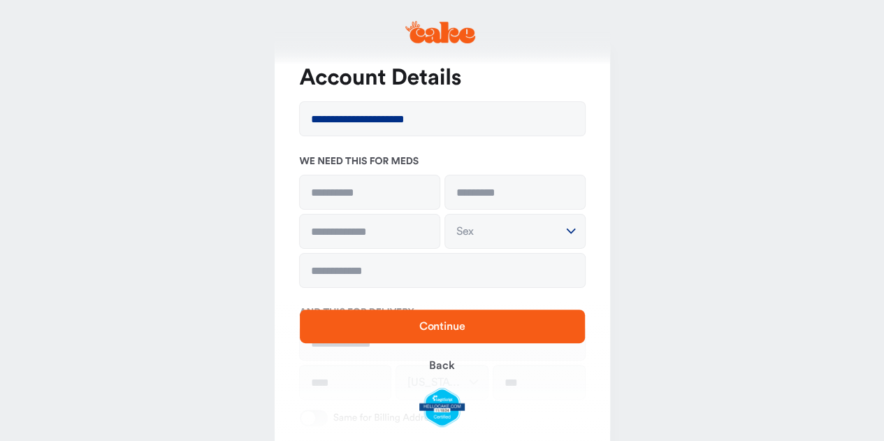
scroll to position [29, 0]
click at [383, 196] on input at bounding box center [370, 193] width 140 height 34
type input "*****"
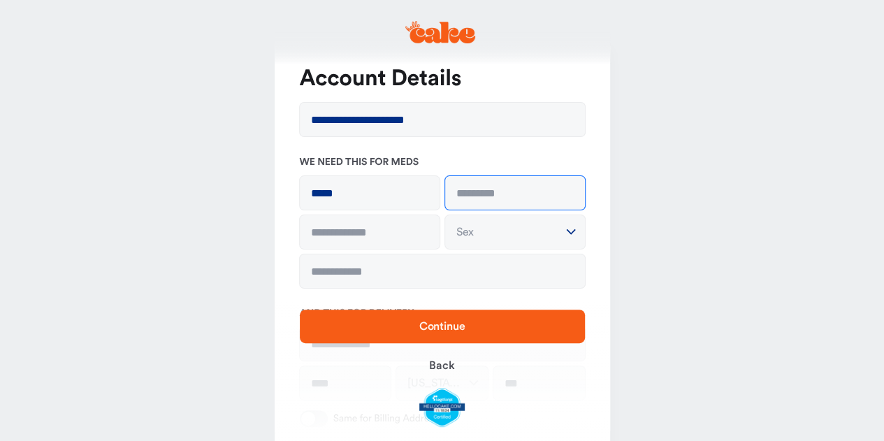
type input "******"
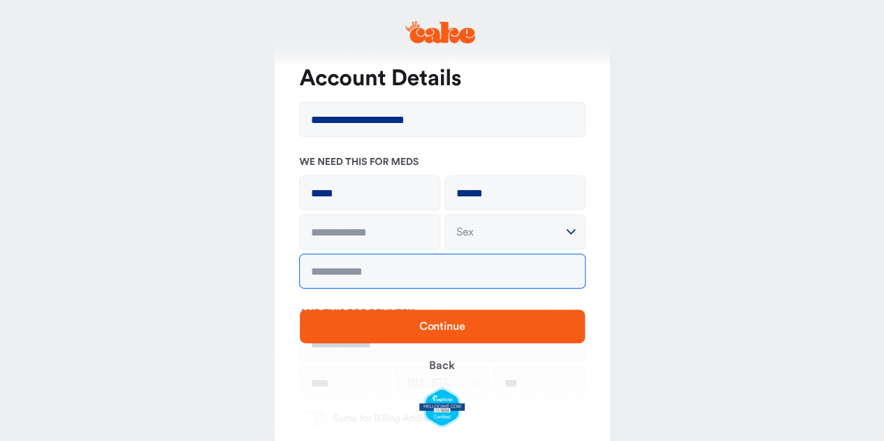
type input "**********"
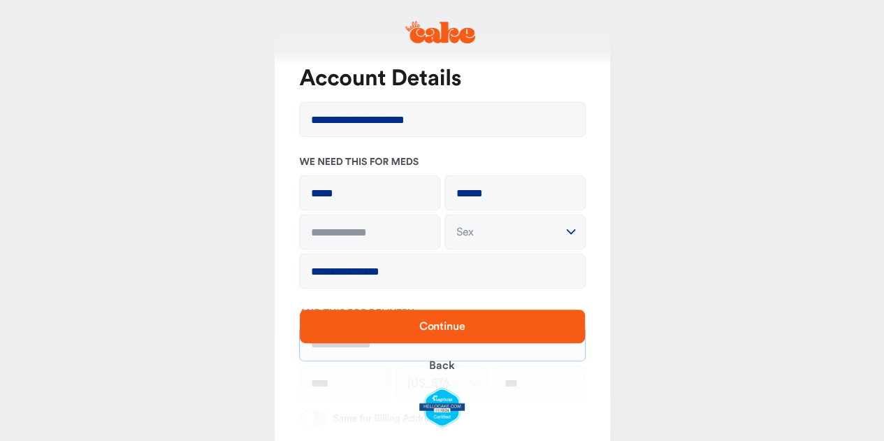
type input "**********"
type input "*******"
type input "*****"
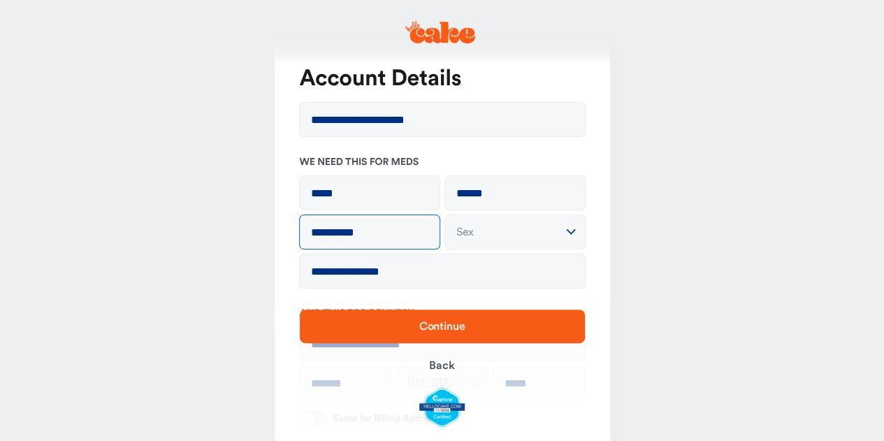
click at [397, 228] on input "**********" at bounding box center [370, 232] width 140 height 34
type input "**********"
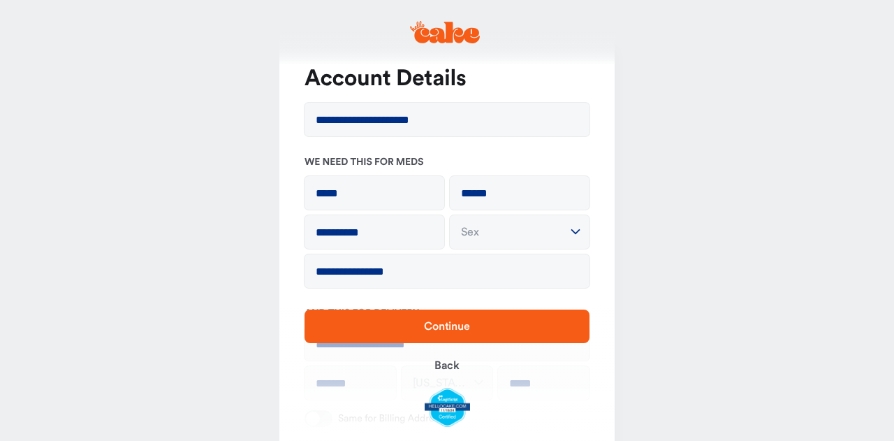
click at [479, 231] on html "**********" at bounding box center [447, 346] width 894 height 750
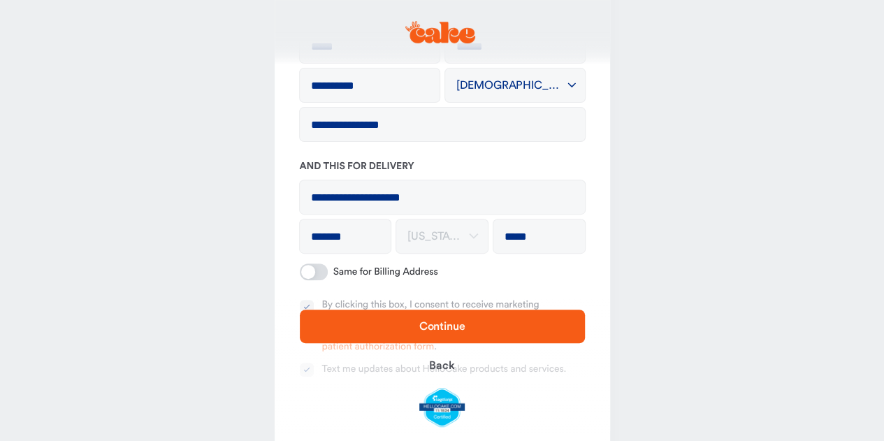
scroll to position [308, 0]
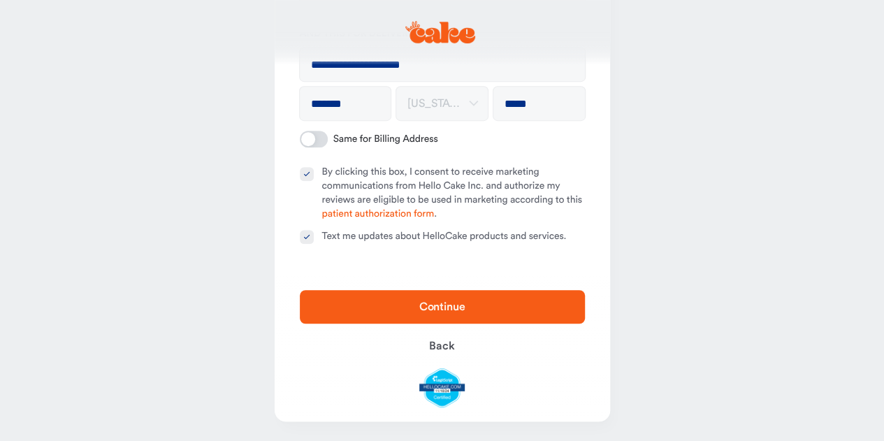
click at [447, 309] on span "Continue" at bounding box center [442, 306] width 46 height 11
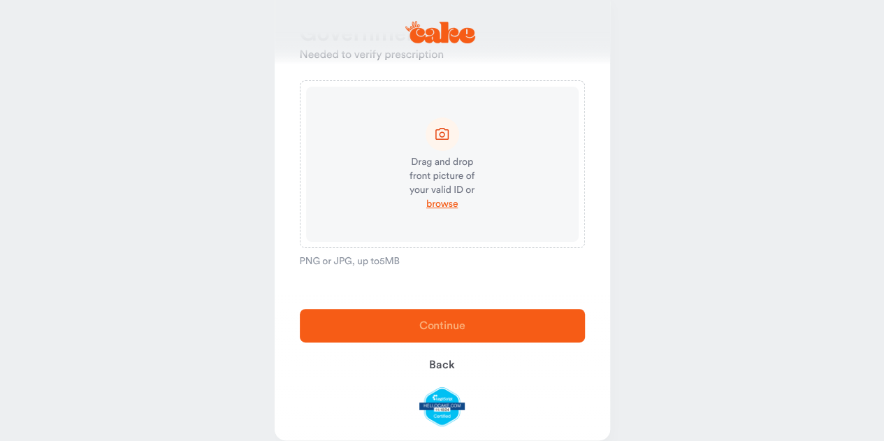
scroll to position [92, 0]
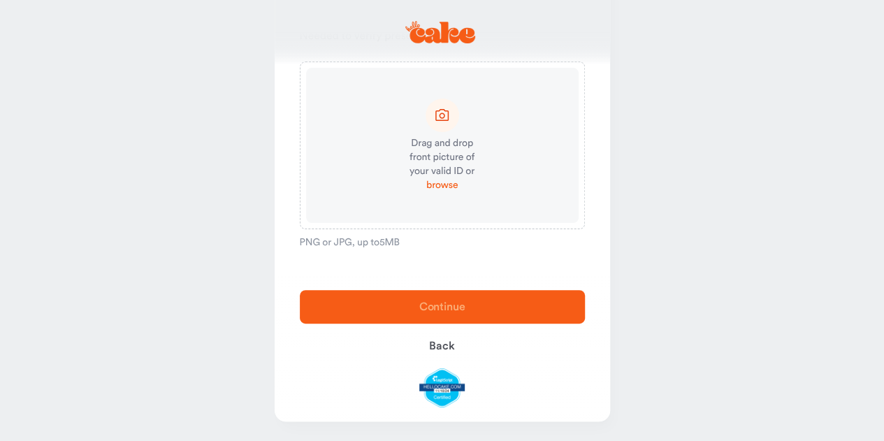
click at [449, 182] on span "browse" at bounding box center [441, 185] width 31 height 14
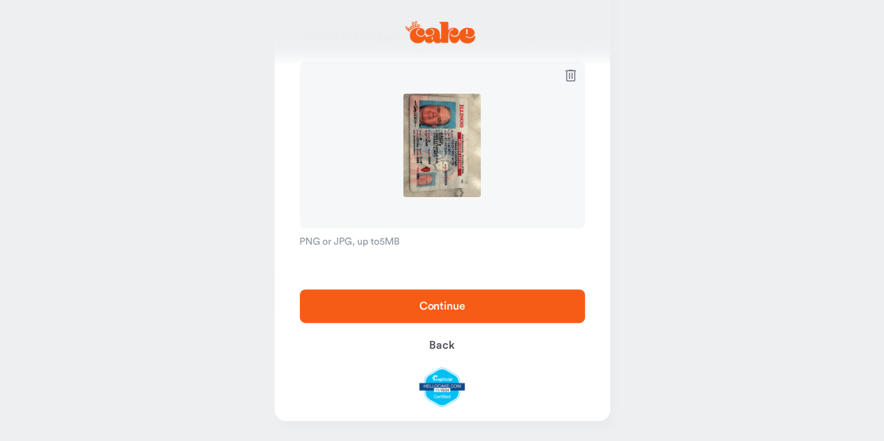
click at [460, 299] on span "Continue" at bounding box center [442, 306] width 240 height 17
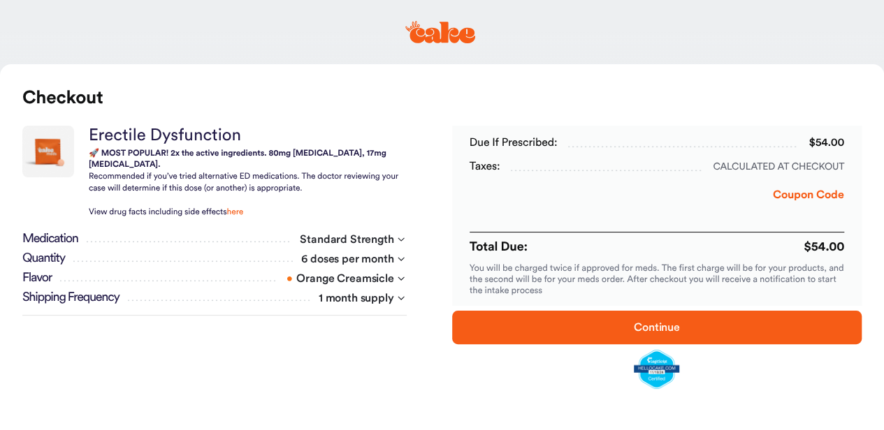
click at [791, 198] on button "Coupon Code" at bounding box center [808, 198] width 71 height 23
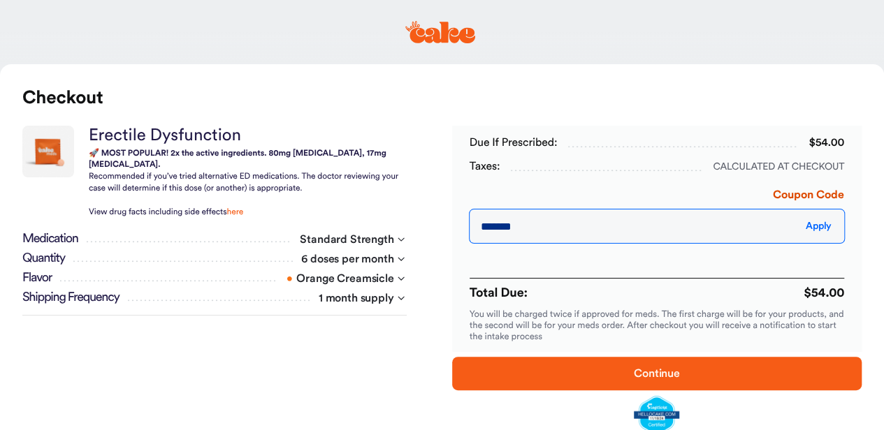
type input "*******"
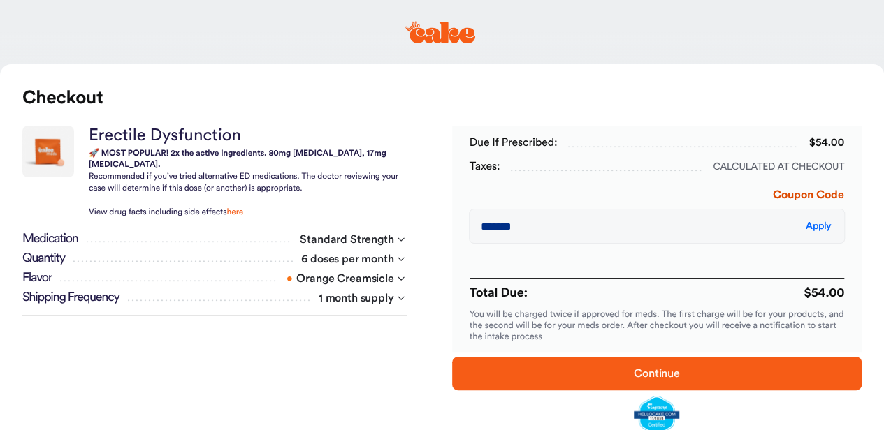
click at [809, 226] on span "Apply" at bounding box center [819, 227] width 26 height 10
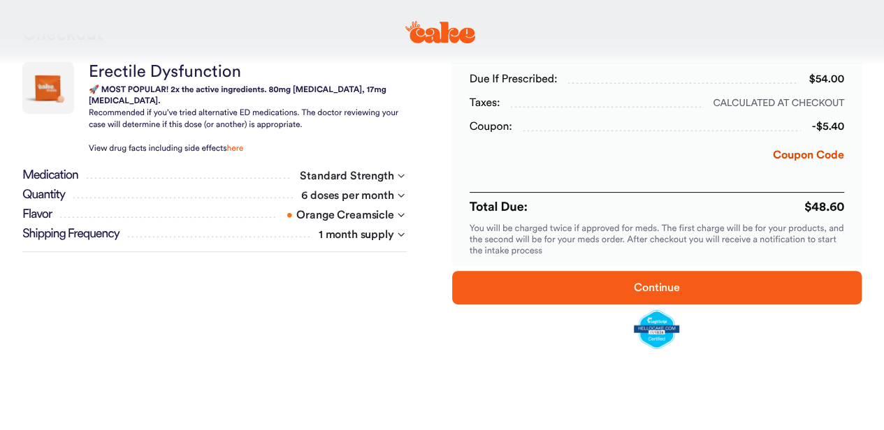
scroll to position [68, 0]
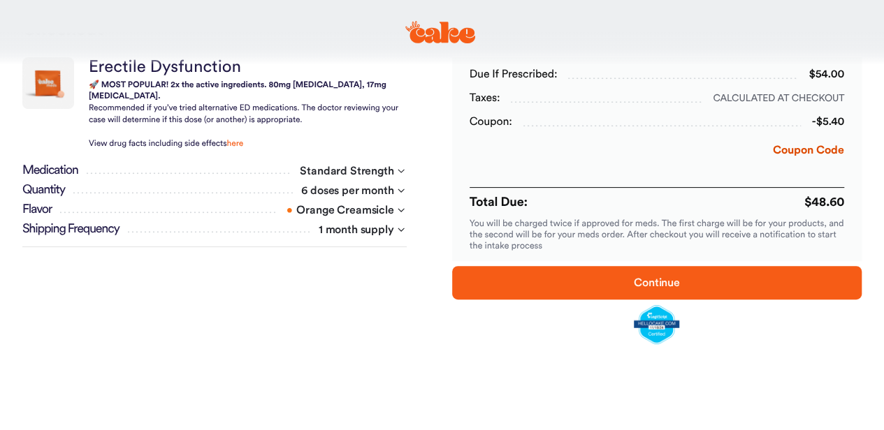
click at [628, 280] on span "Continue" at bounding box center [656, 283] width 365 height 17
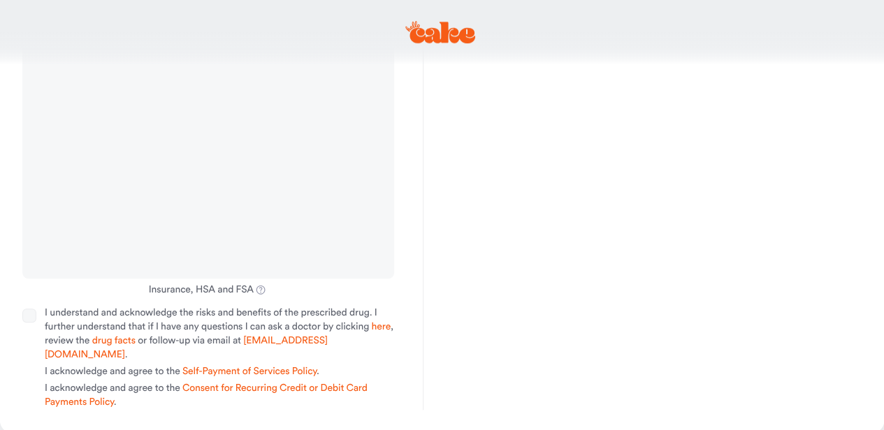
scroll to position [469, 0]
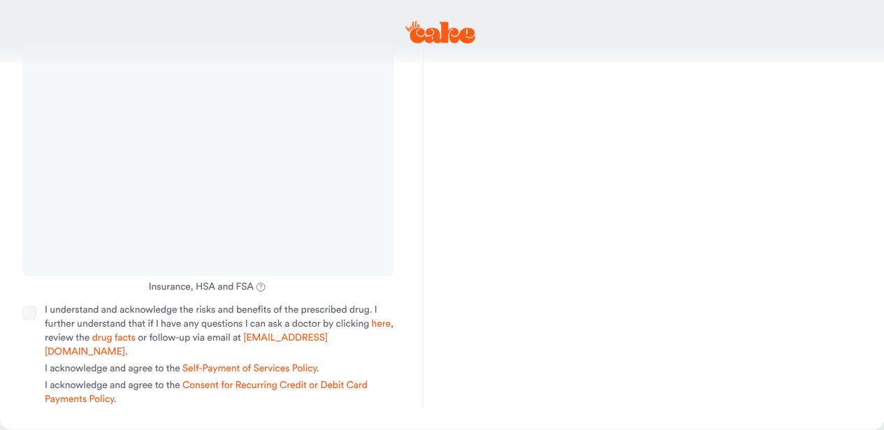
click at [29, 307] on button "I understand and acknowledge the risks and benefits of the prescribed drug. I f…" at bounding box center [29, 313] width 14 height 14
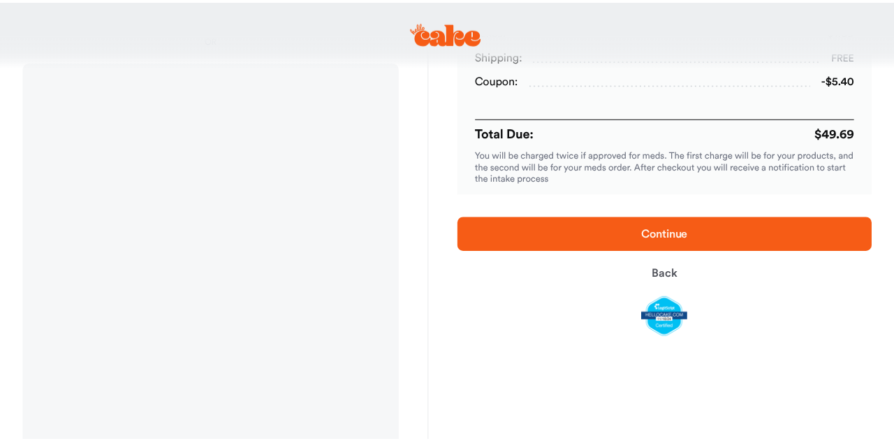
scroll to position [159, 0]
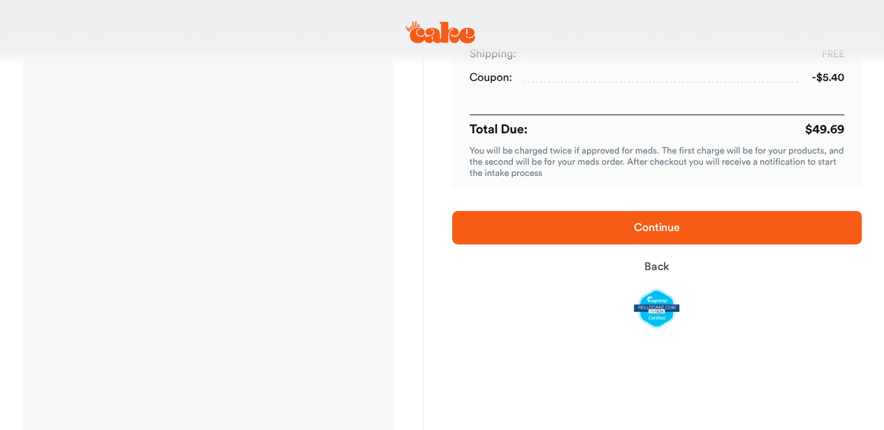
click at [513, 231] on span "Continue" at bounding box center [656, 227] width 365 height 17
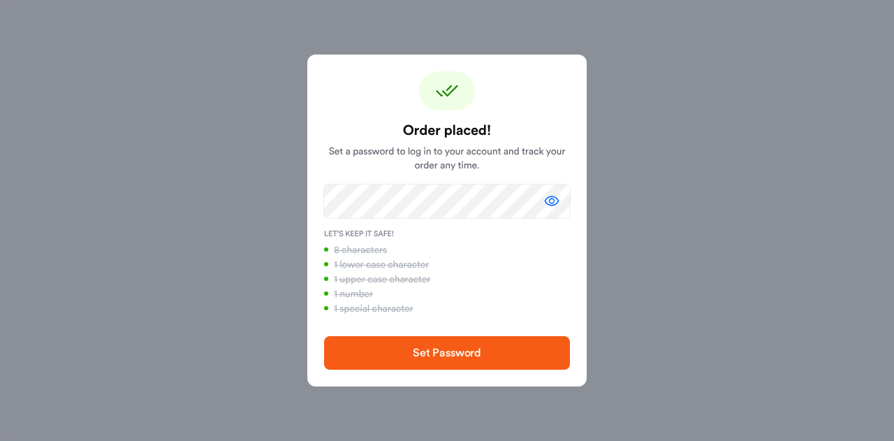
click at [475, 352] on span "Set Password" at bounding box center [447, 352] width 68 height 11
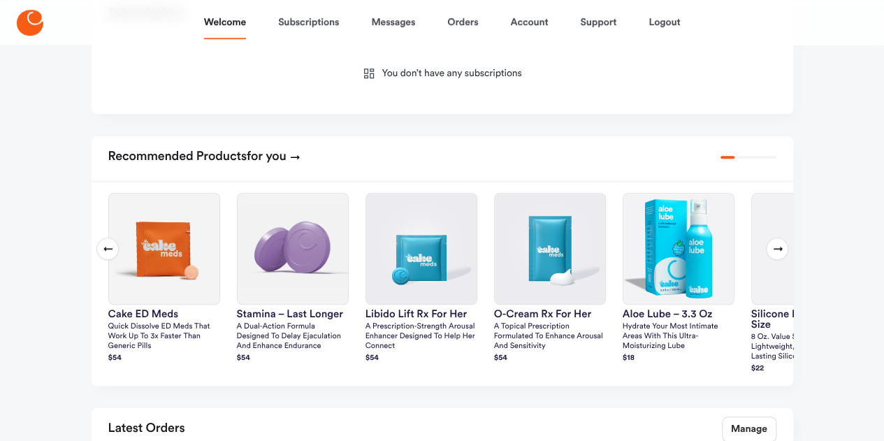
scroll to position [486, 0]
click at [780, 247] on icon at bounding box center [777, 247] width 11 height 11
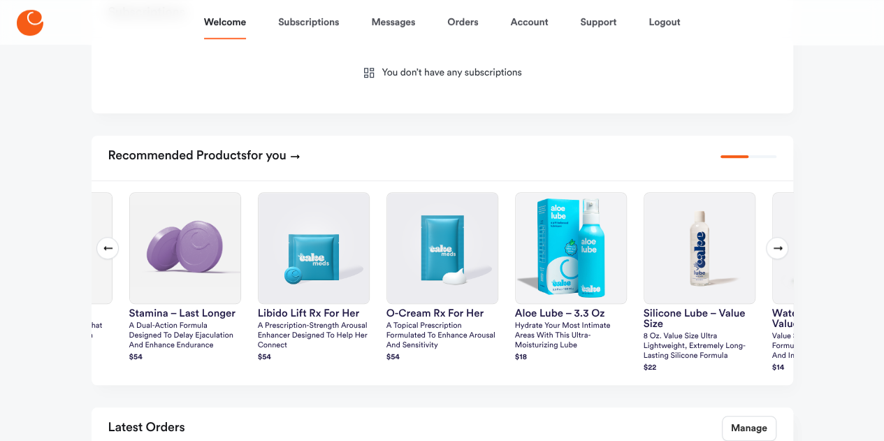
click at [780, 247] on icon at bounding box center [777, 247] width 11 height 11
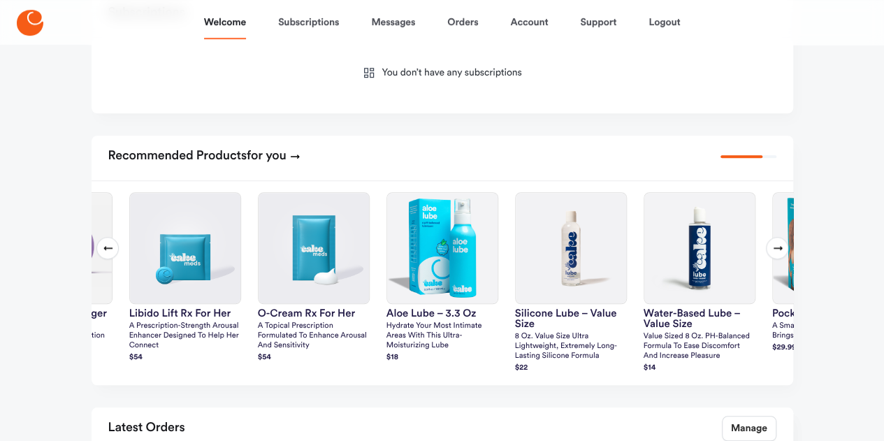
click at [780, 247] on icon at bounding box center [777, 247] width 11 height 11
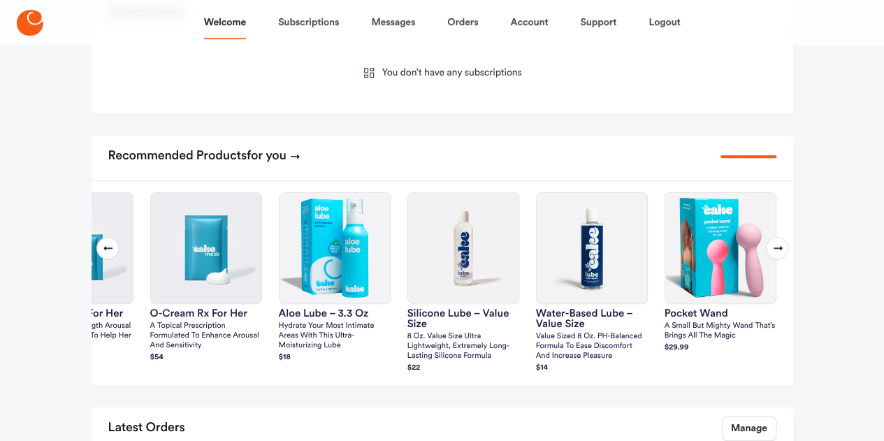
click at [780, 247] on icon at bounding box center [777, 247] width 11 height 11
click at [723, 312] on h3 "pocket wand" at bounding box center [721, 313] width 112 height 10
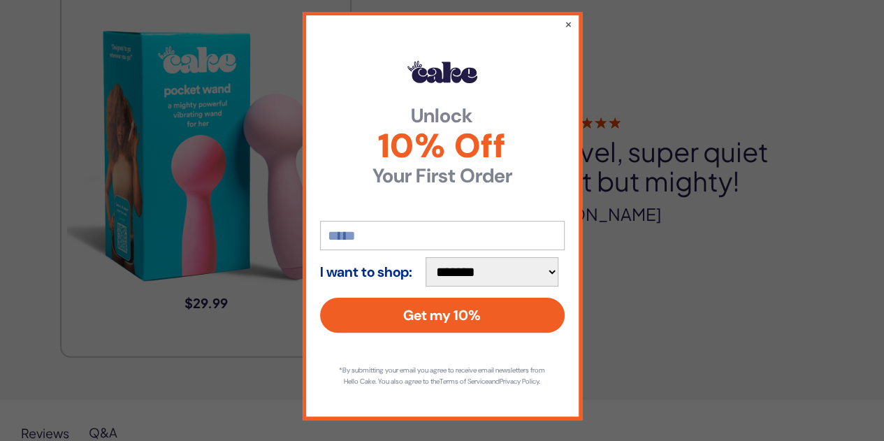
scroll to position [1954, 0]
click at [563, 15] on button "×" at bounding box center [567, 23] width 9 height 17
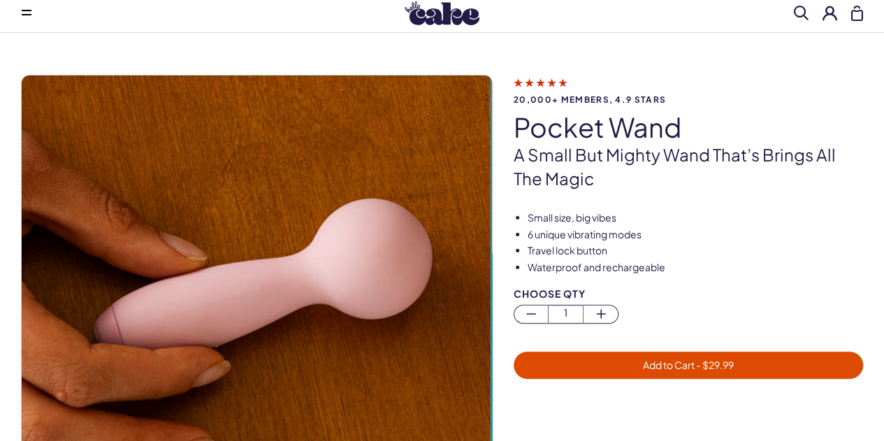
scroll to position [0, 0]
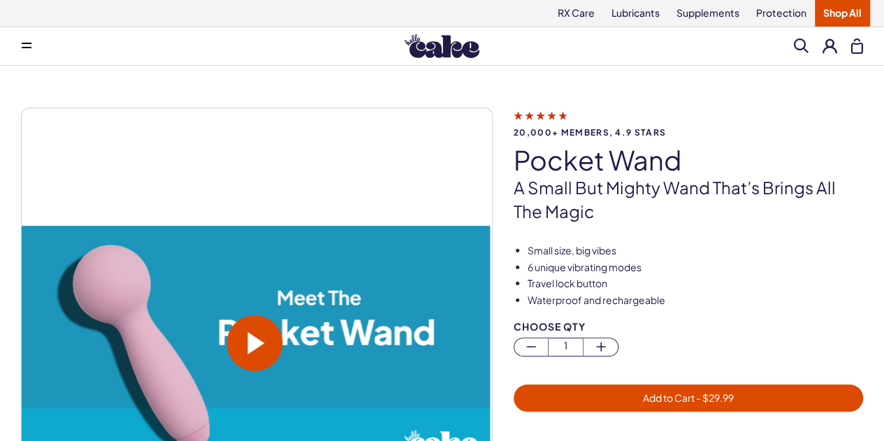
click at [834, 13] on link "Shop All" at bounding box center [842, 13] width 55 height 27
